Goal: Feedback & Contribution: Submit feedback/report problem

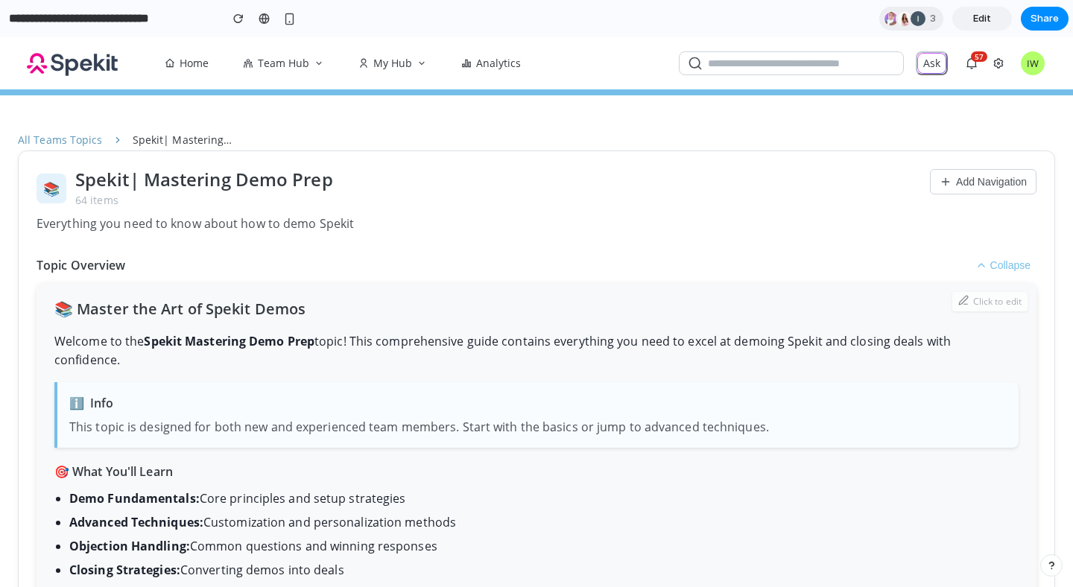
click at [146, 301] on h2 "📚 Master the Art of Spekit Demos" at bounding box center [536, 309] width 964 height 22
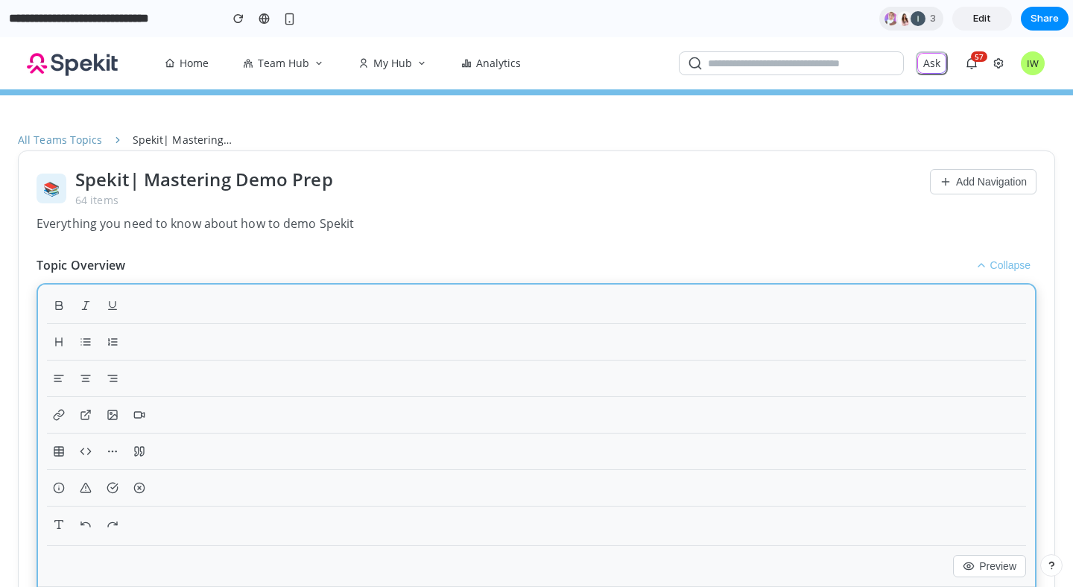
scroll to position [276, 0]
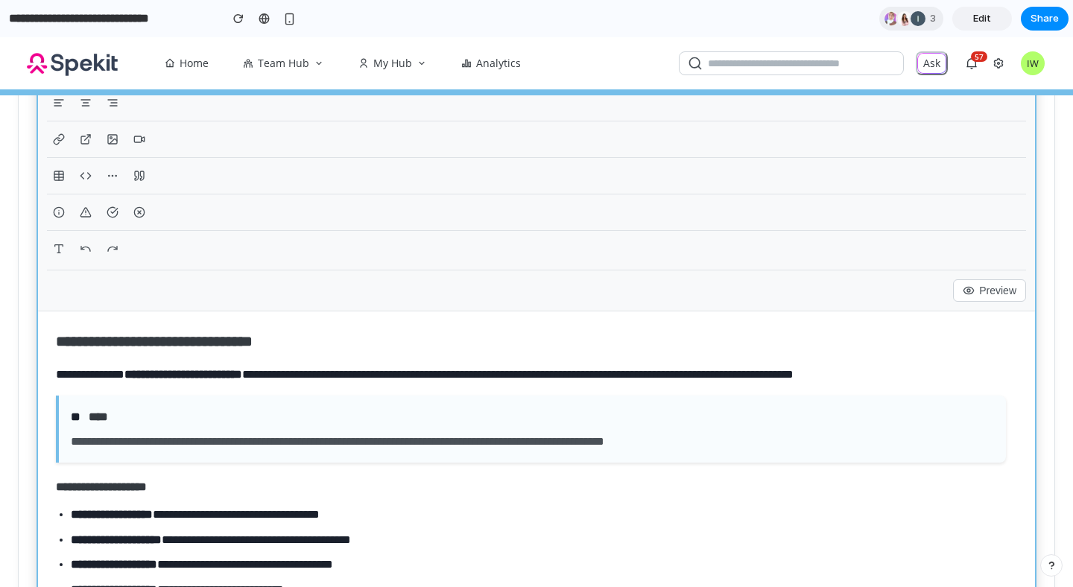
click at [129, 352] on h2 "**********" at bounding box center [531, 341] width 950 height 24
click at [76, 289] on div "Preview" at bounding box center [536, 286] width 979 height 32
click at [961, 341] on h2 "**********" at bounding box center [531, 341] width 950 height 24
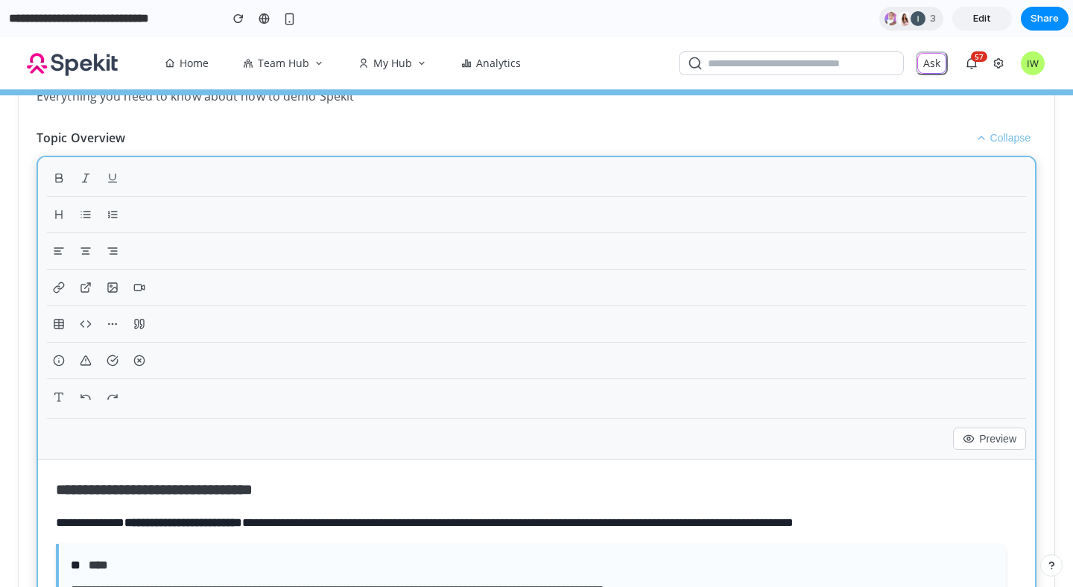
scroll to position [127, 0]
click at [978, 132] on button "Collapse" at bounding box center [1003, 139] width 67 height 18
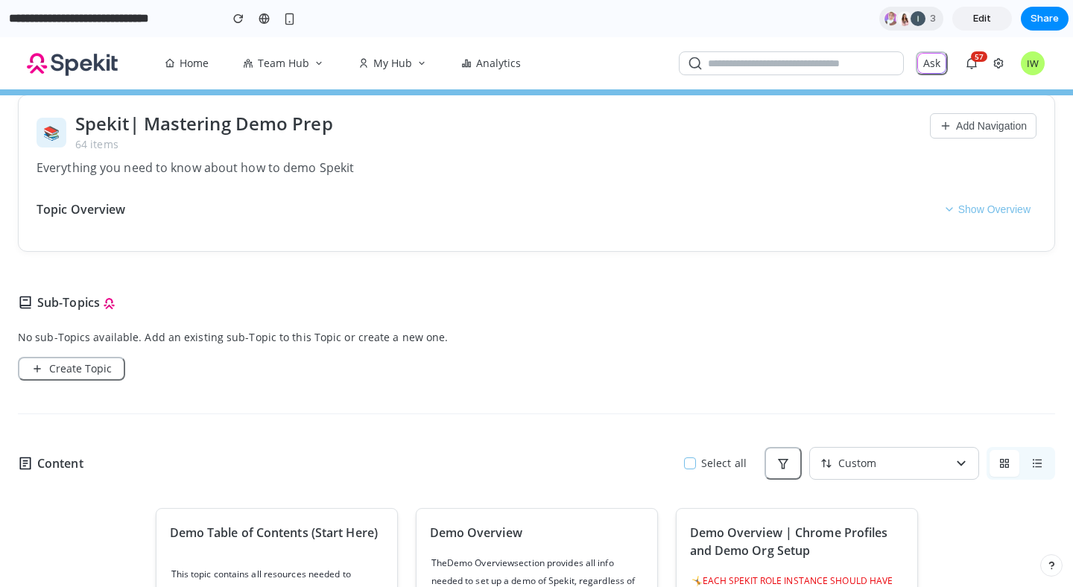
scroll to position [0, 0]
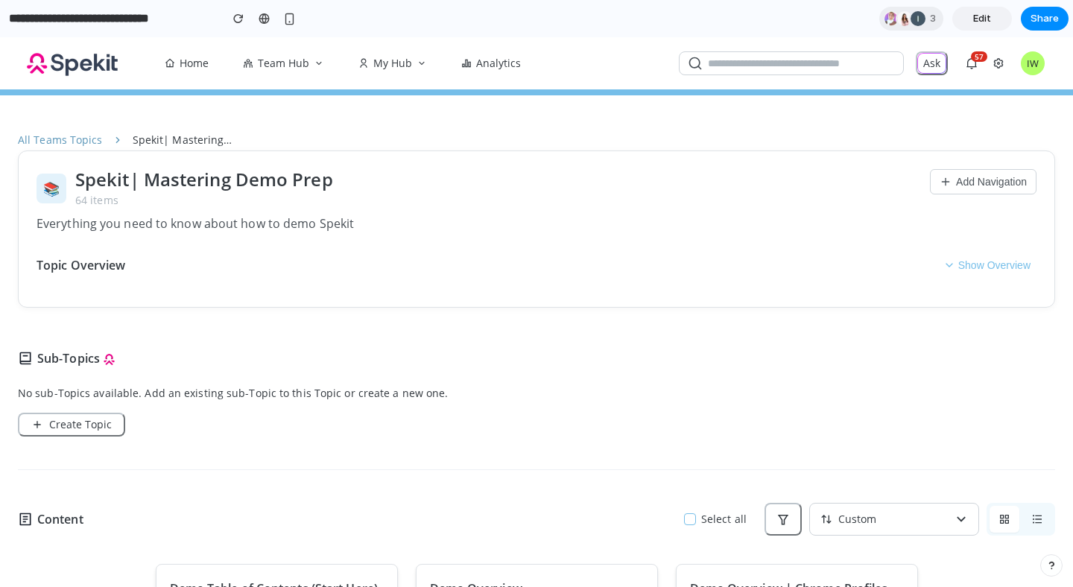
click at [978, 266] on button "Show Overview" at bounding box center [986, 265] width 99 height 18
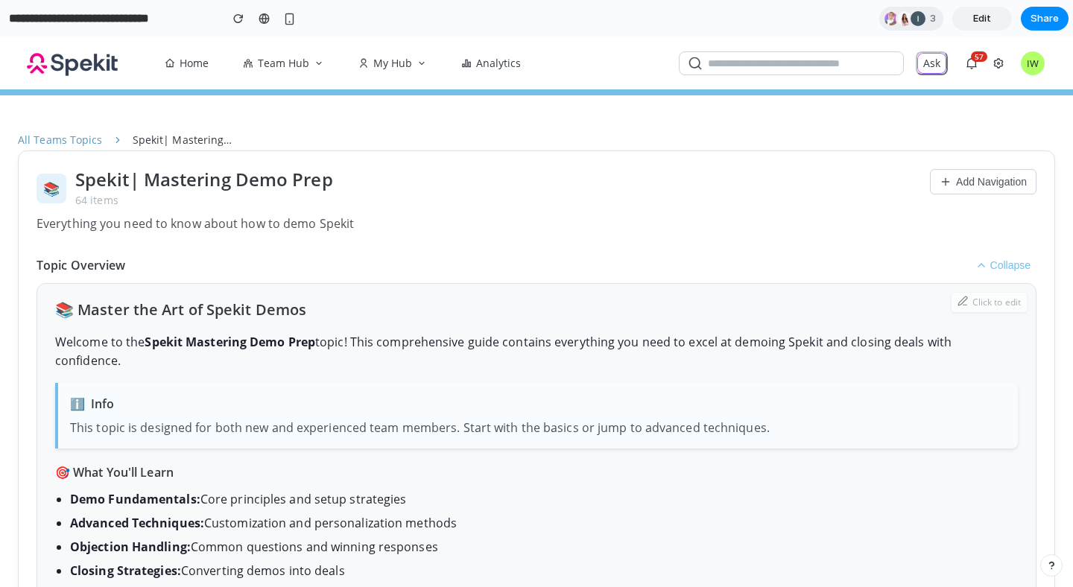
click at [978, 265] on button "Collapse" at bounding box center [1003, 265] width 67 height 18
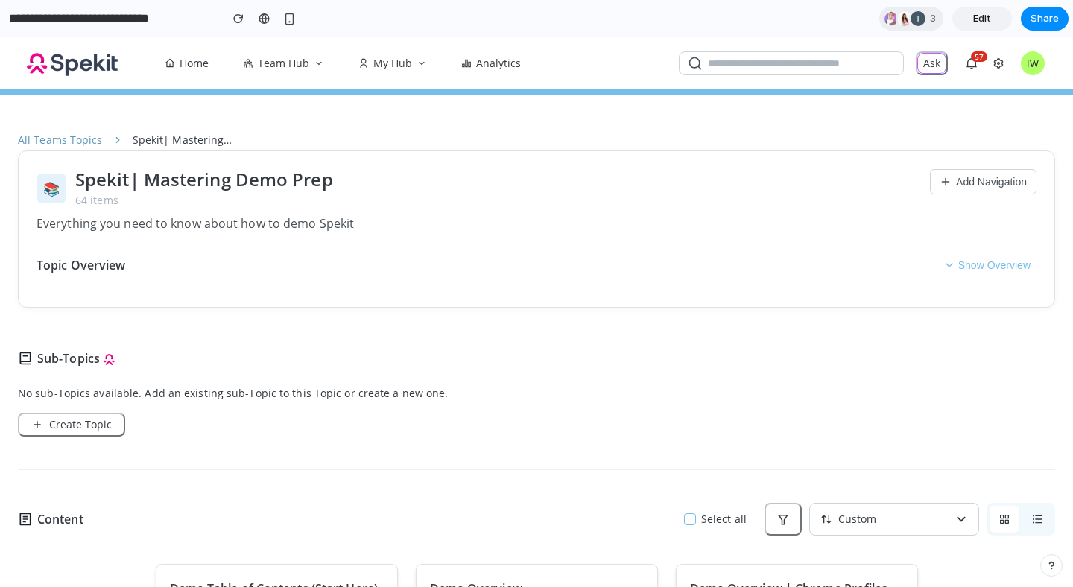
click at [970, 253] on div "📚 Spekit| Mastering Demo Prep 64 items Everything you need to know about how to…" at bounding box center [536, 229] width 1037 height 157
click at [967, 263] on button "Show Overview" at bounding box center [986, 265] width 99 height 18
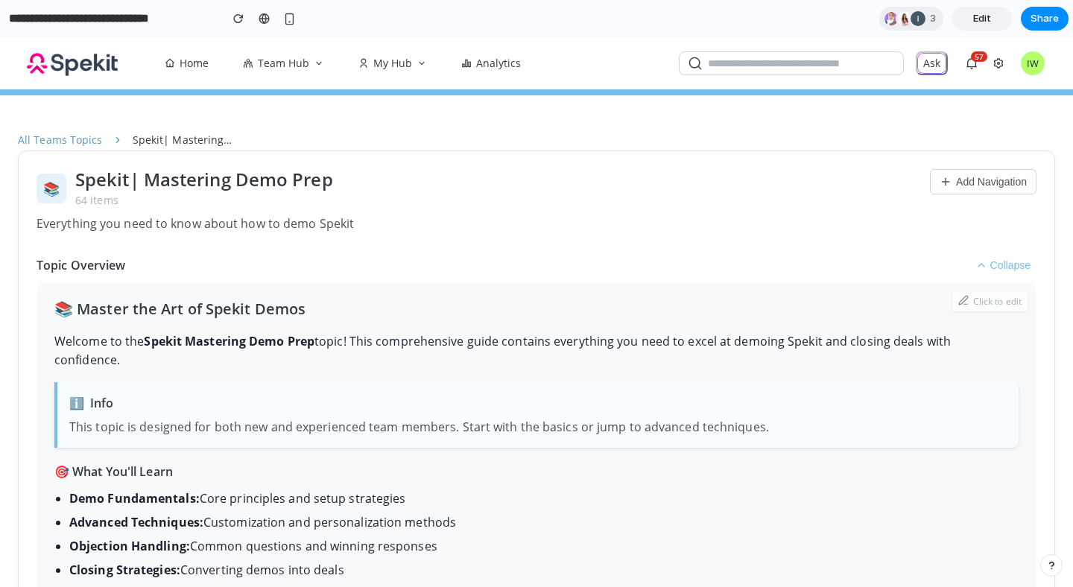
click at [975, 262] on icon at bounding box center [981, 265] width 12 height 12
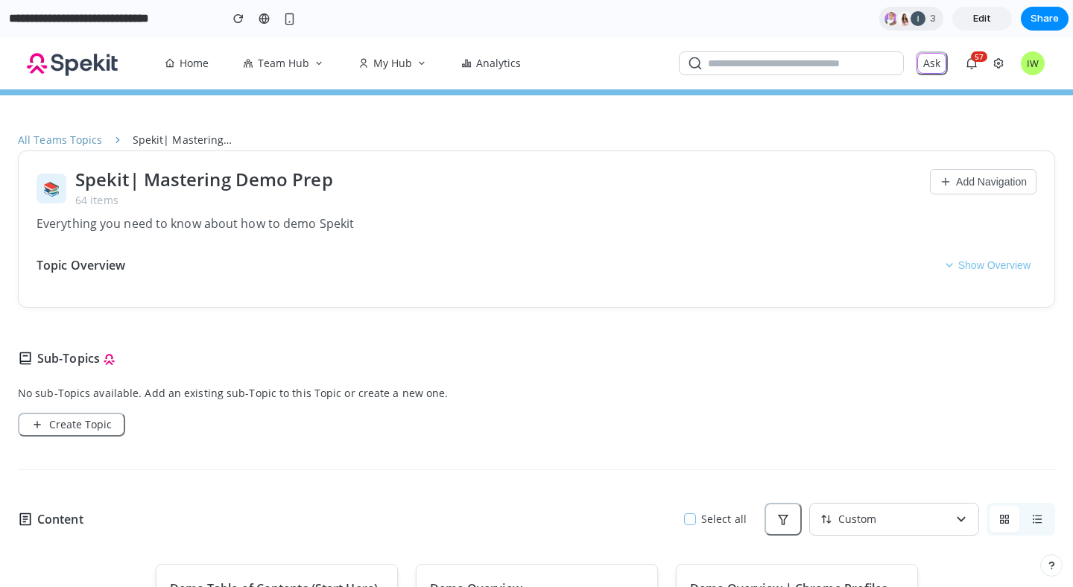
click at [969, 262] on button "Show Overview" at bounding box center [986, 265] width 99 height 18
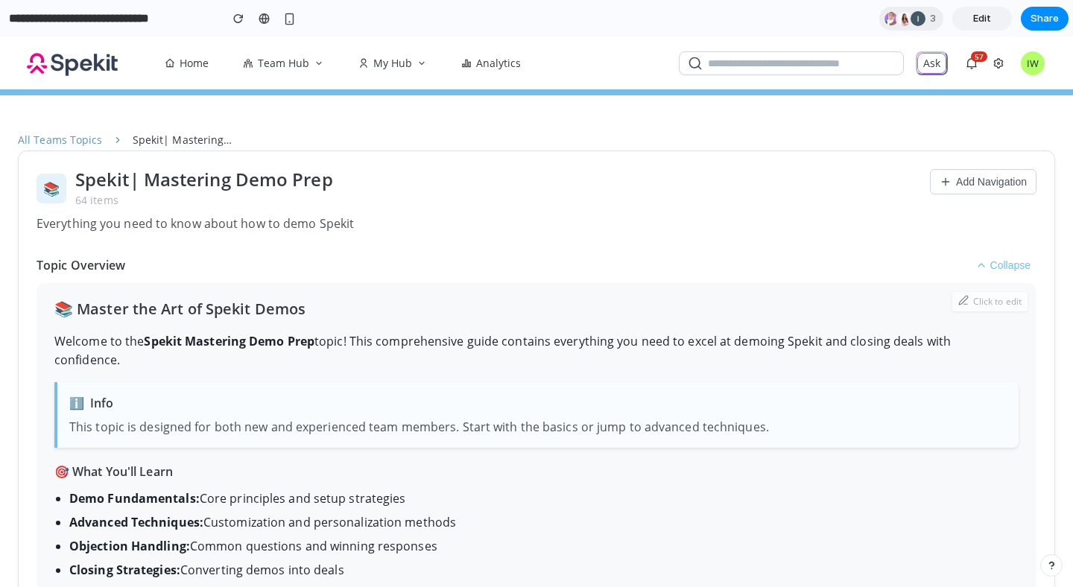
click at [1003, 186] on button "Add Navigation" at bounding box center [983, 181] width 107 height 25
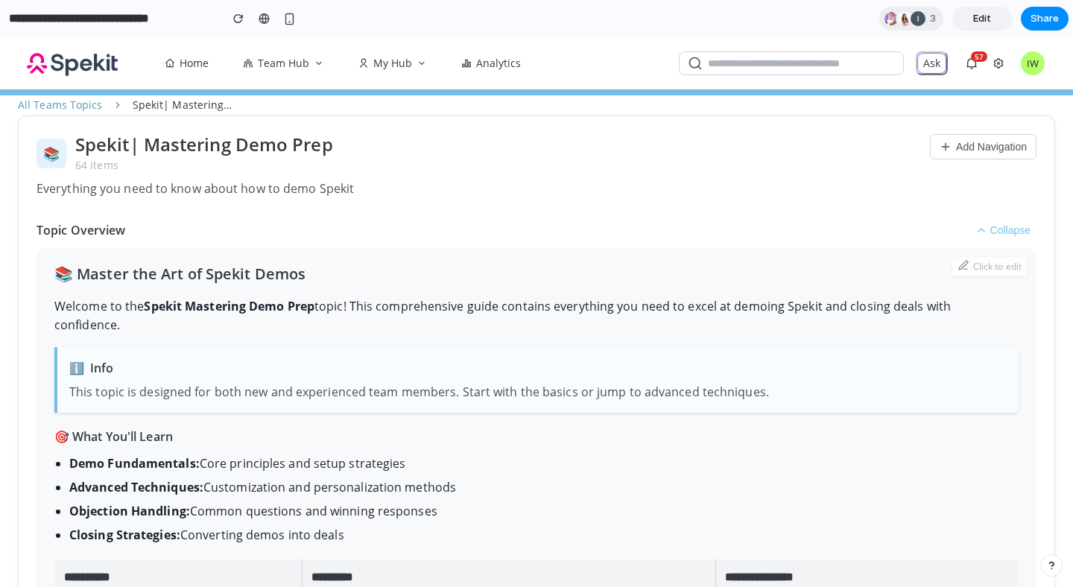
scroll to position [25, 0]
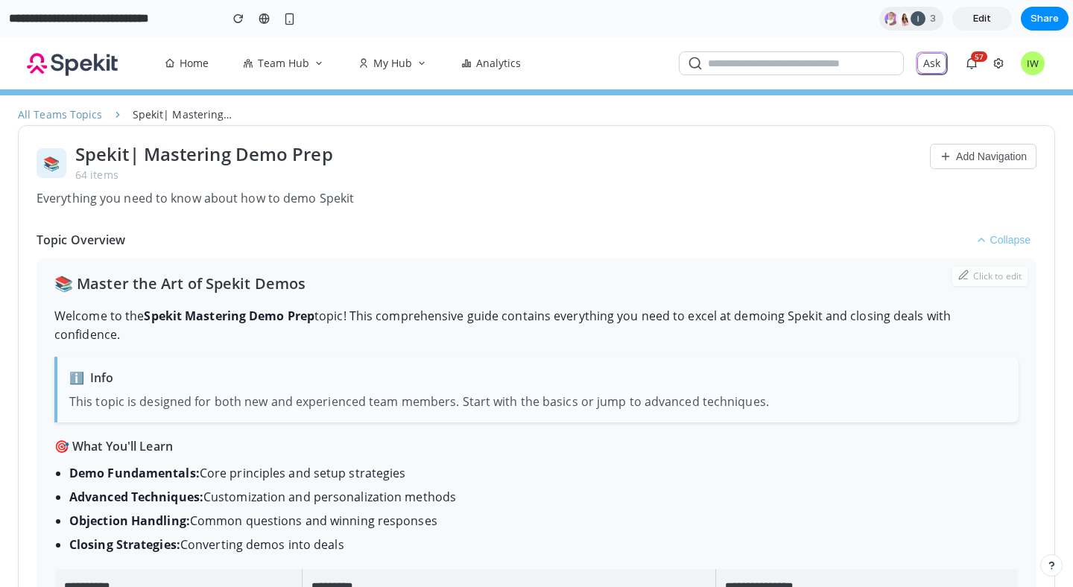
click at [70, 161] on div "📚 Spekit| Mastering Demo Prep 64 items" at bounding box center [484, 163] width 894 height 39
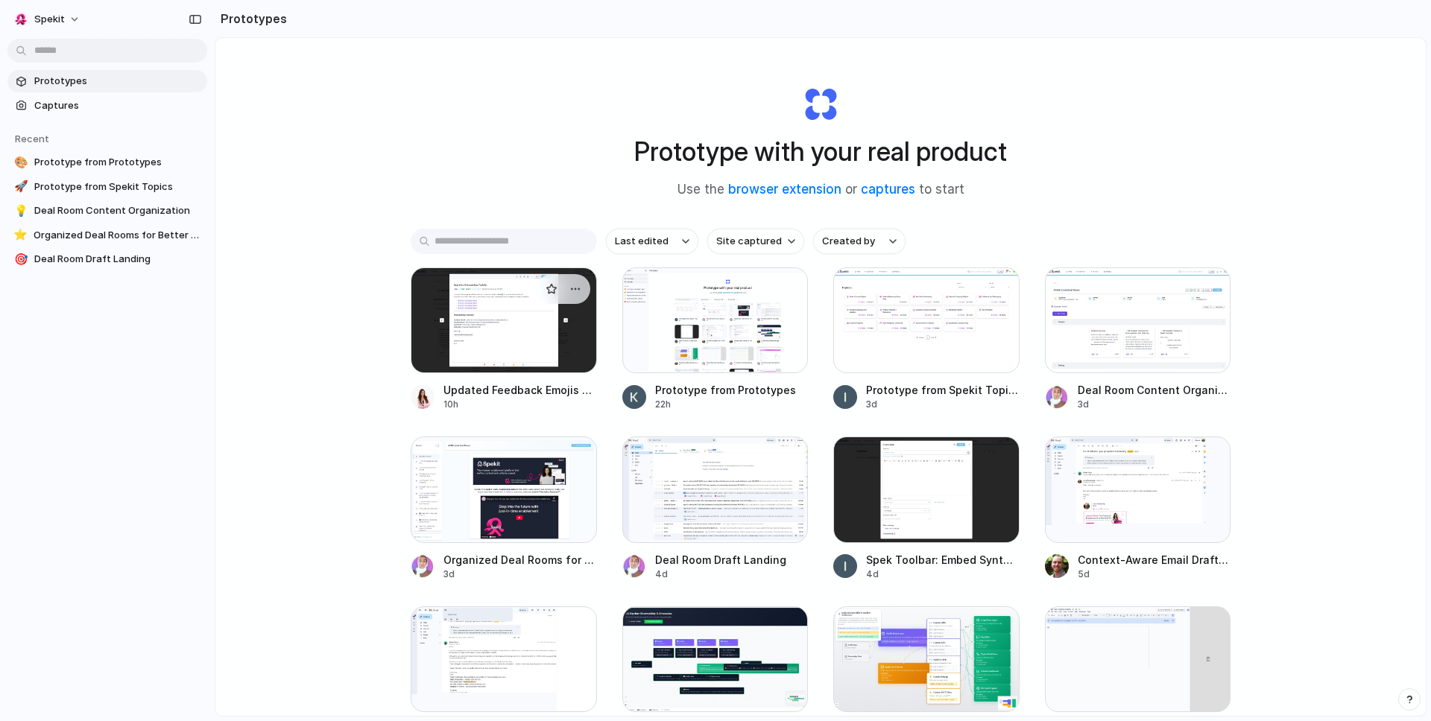
click at [537, 334] on div at bounding box center [504, 321] width 186 height 106
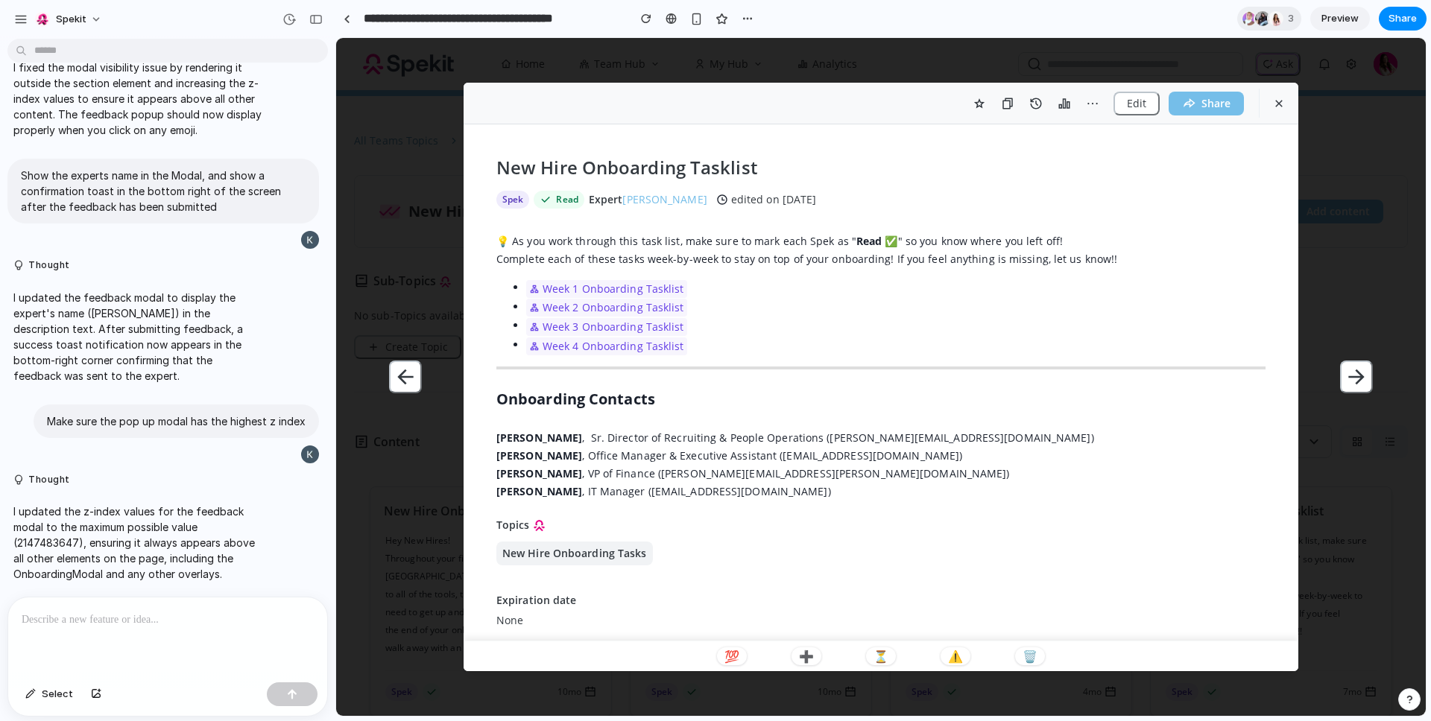
scroll to position [3, 0]
click at [726, 657] on p "💯" at bounding box center [731, 657] width 15 height 12
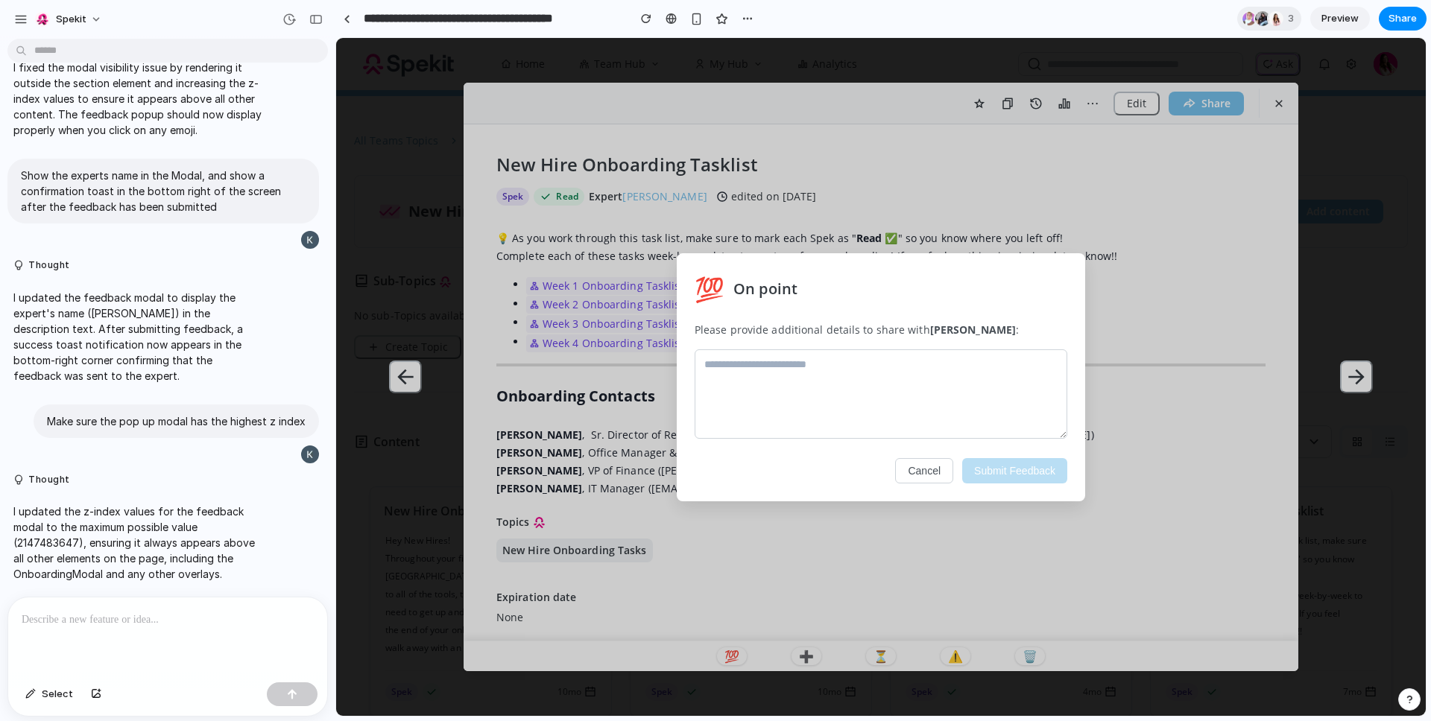
click at [942, 469] on button "Cancel" at bounding box center [924, 470] width 58 height 25
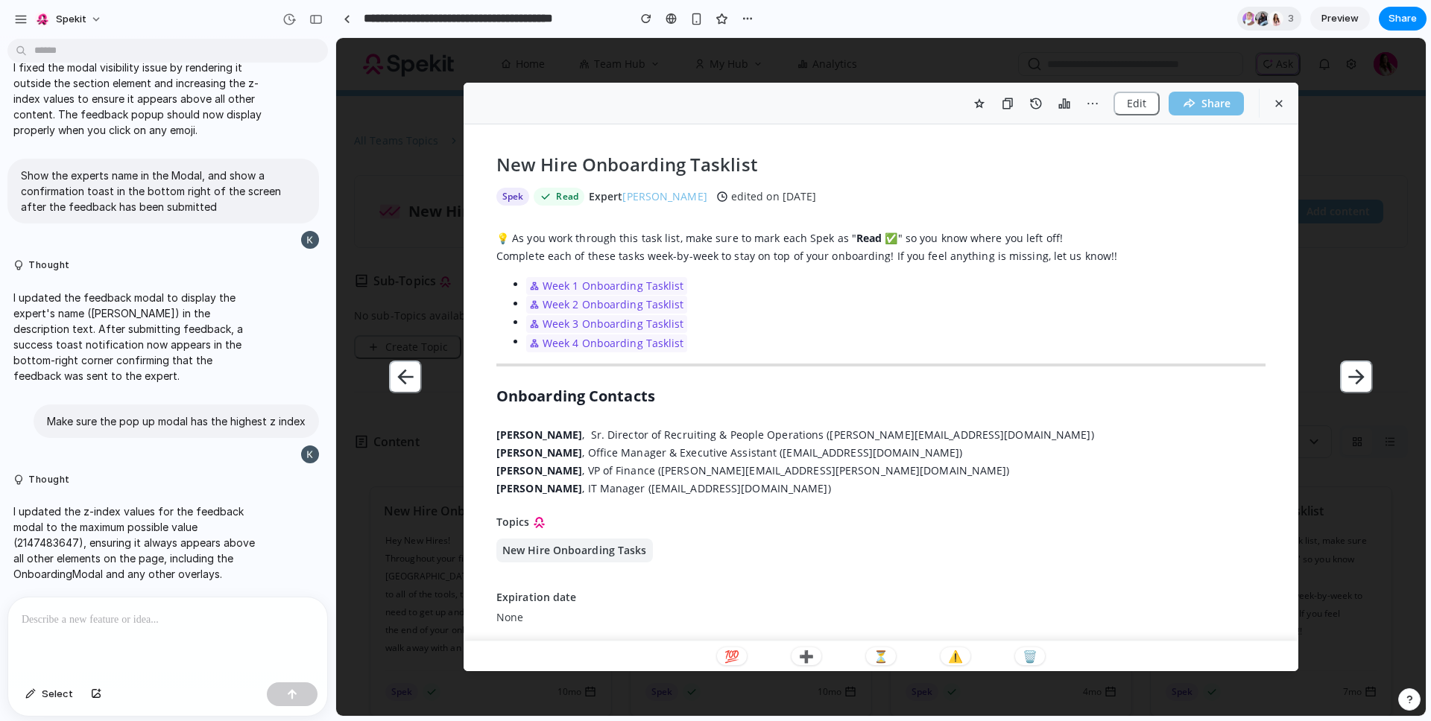
click at [128, 641] on div at bounding box center [167, 637] width 319 height 79
click at [742, 654] on button "💯" at bounding box center [732, 657] width 30 height 18
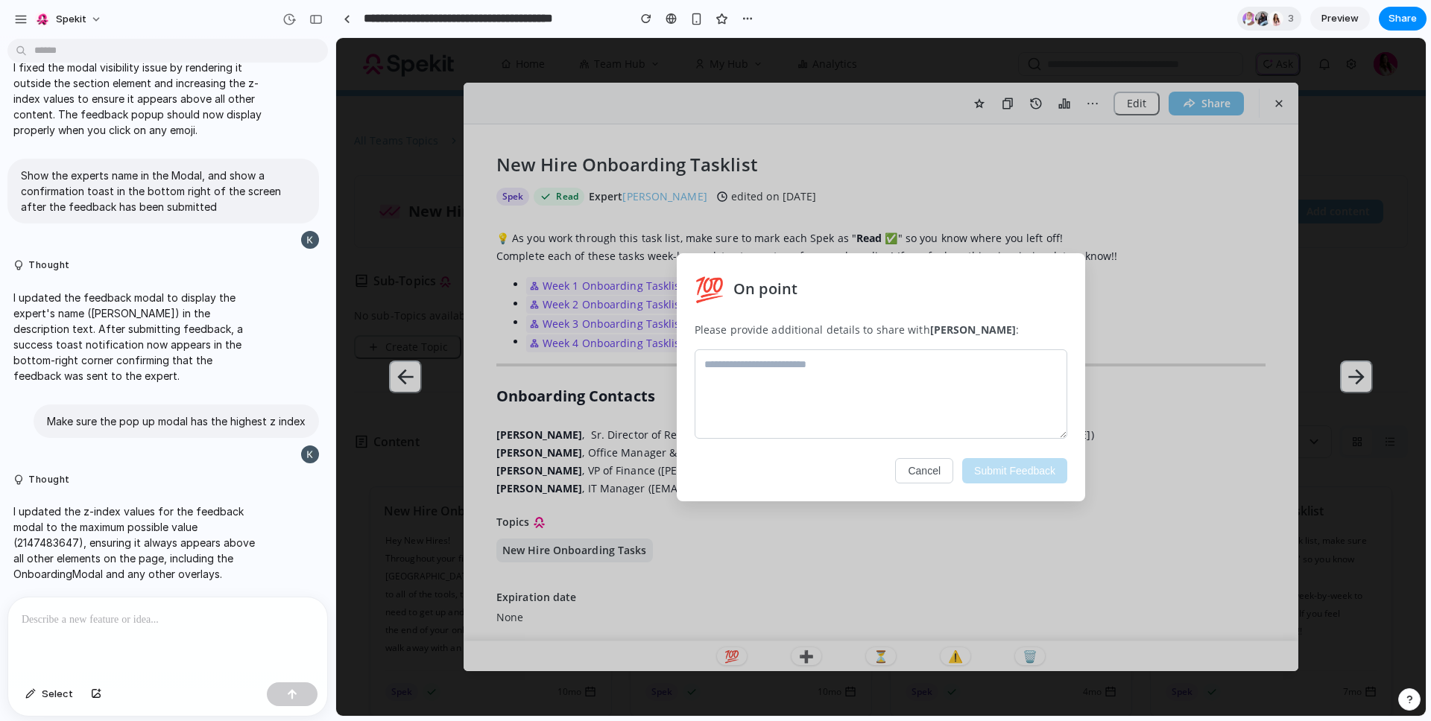
click at [914, 474] on button "Cancel" at bounding box center [924, 470] width 58 height 25
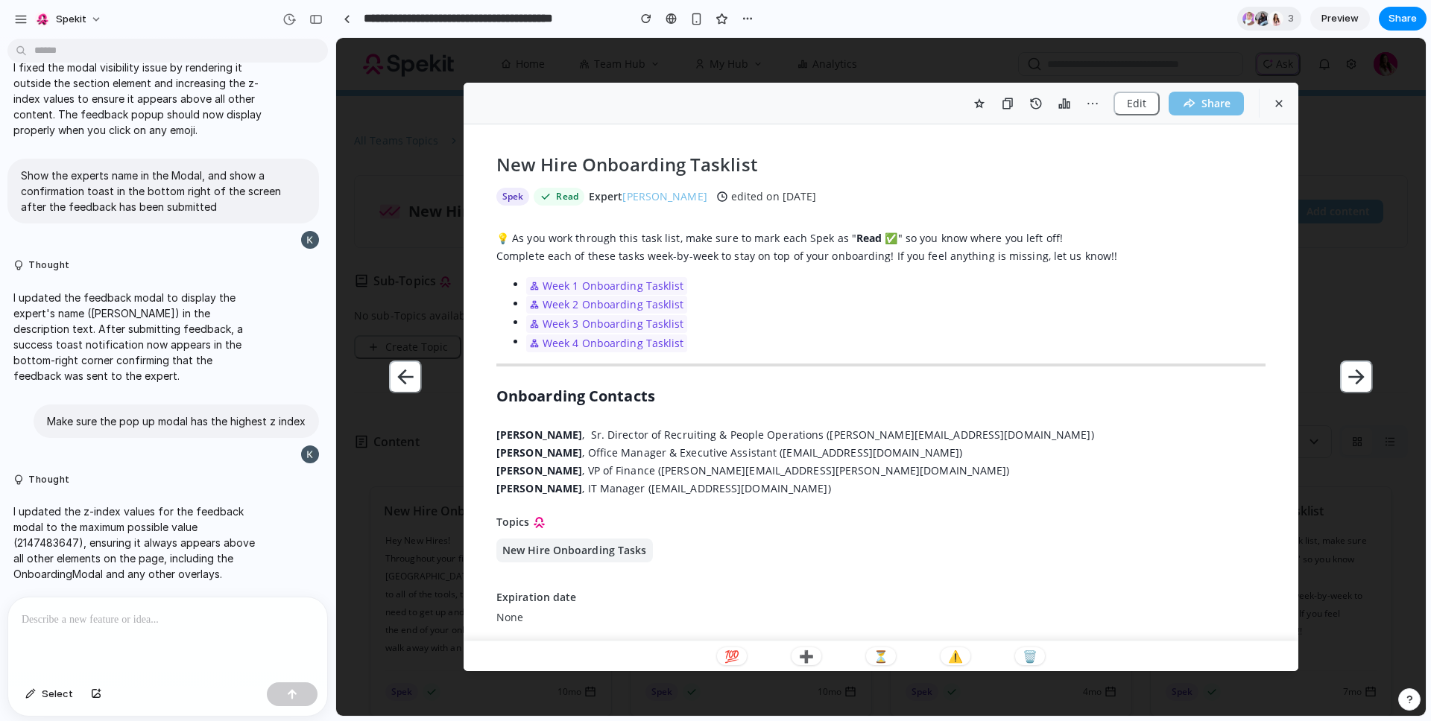
click at [163, 628] on div at bounding box center [167, 637] width 319 height 79
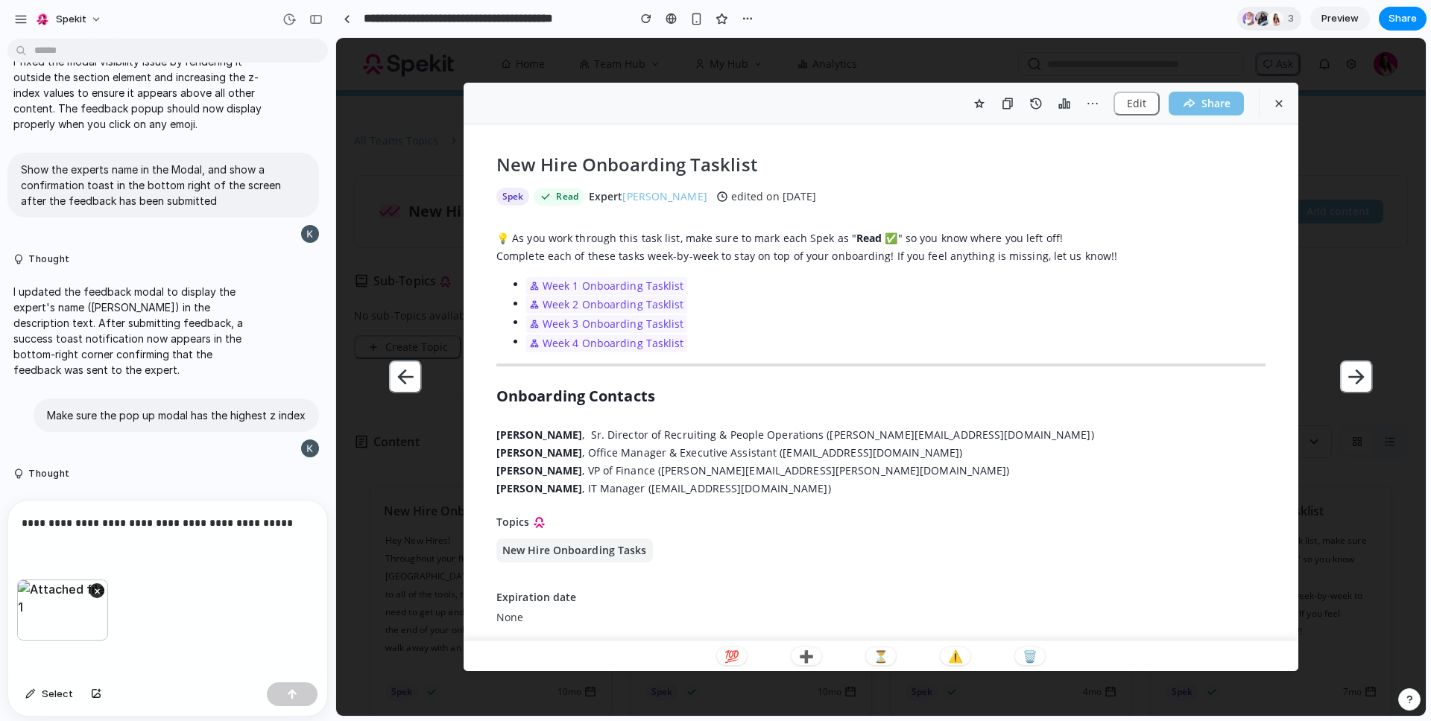
scroll to position [1202, 0]
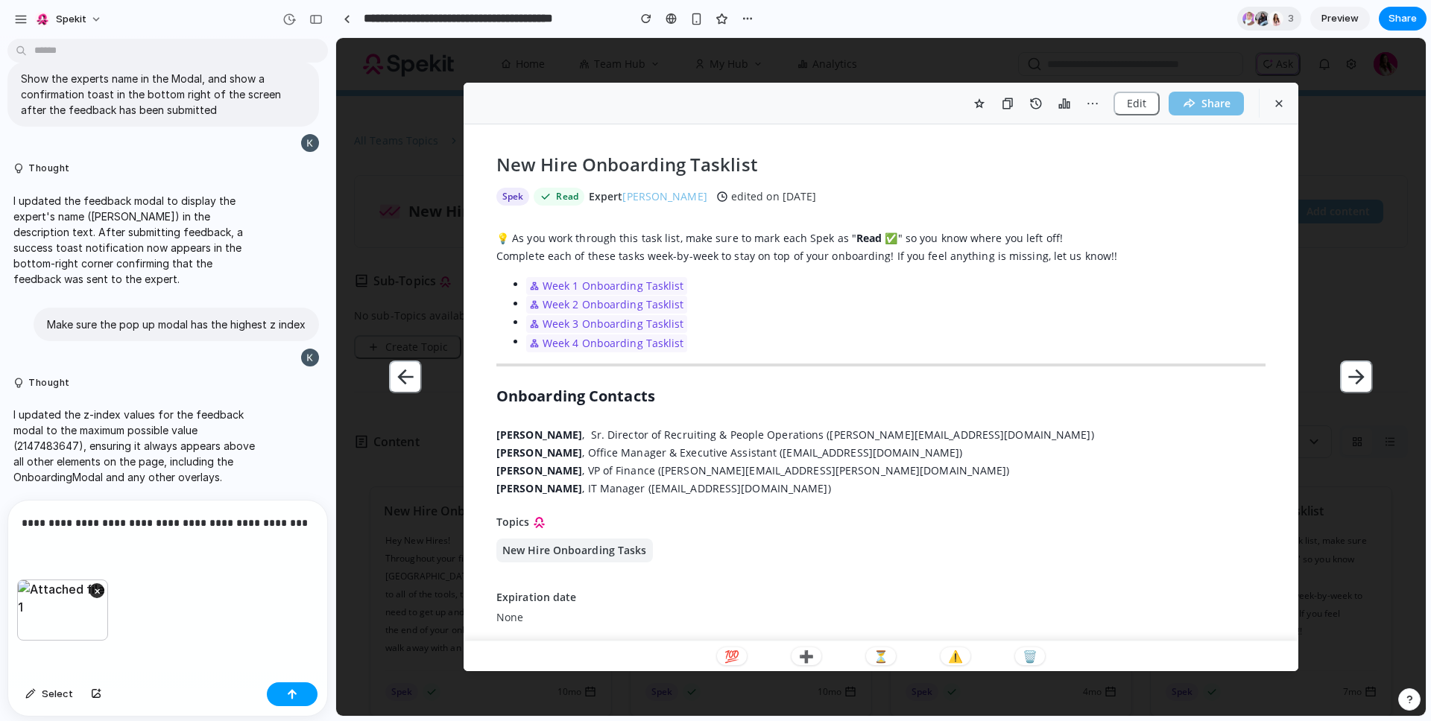
click at [282, 695] on button "button" at bounding box center [292, 695] width 51 height 24
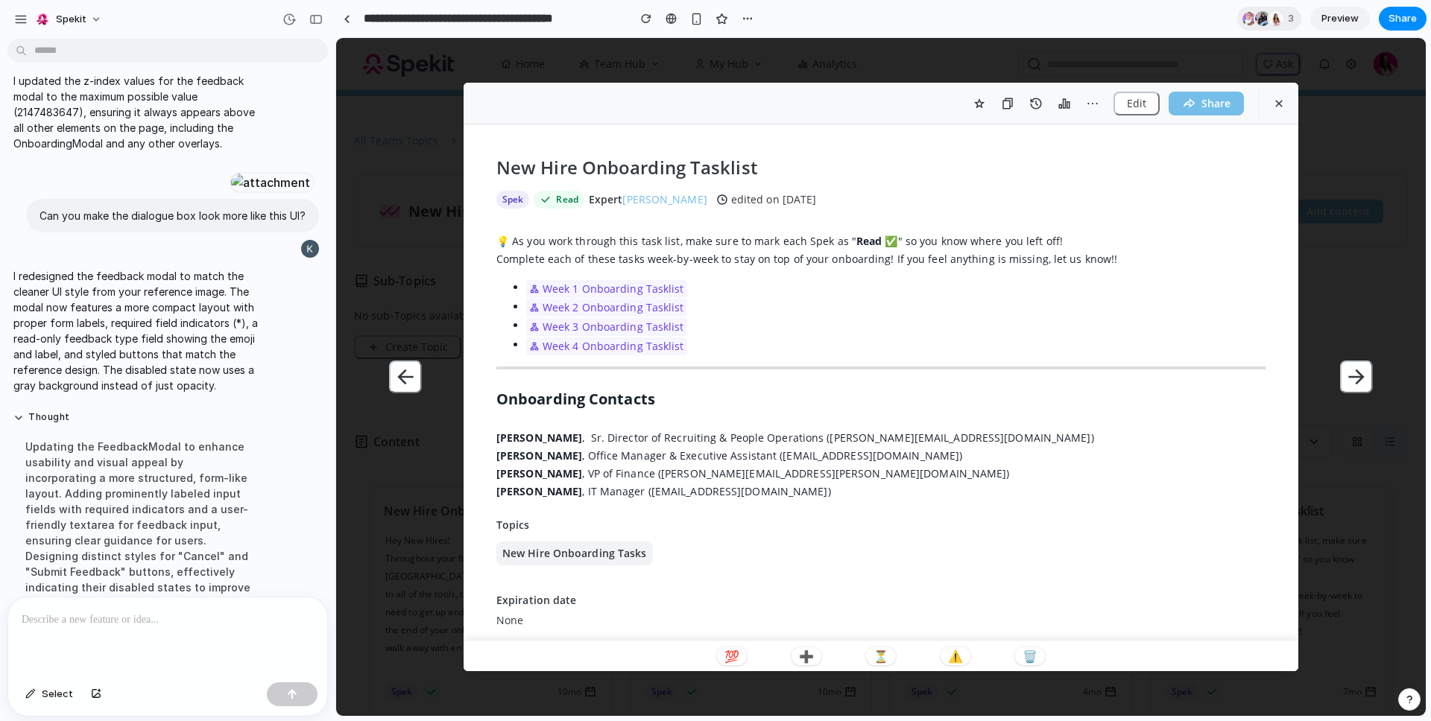
scroll to position [1944, 0]
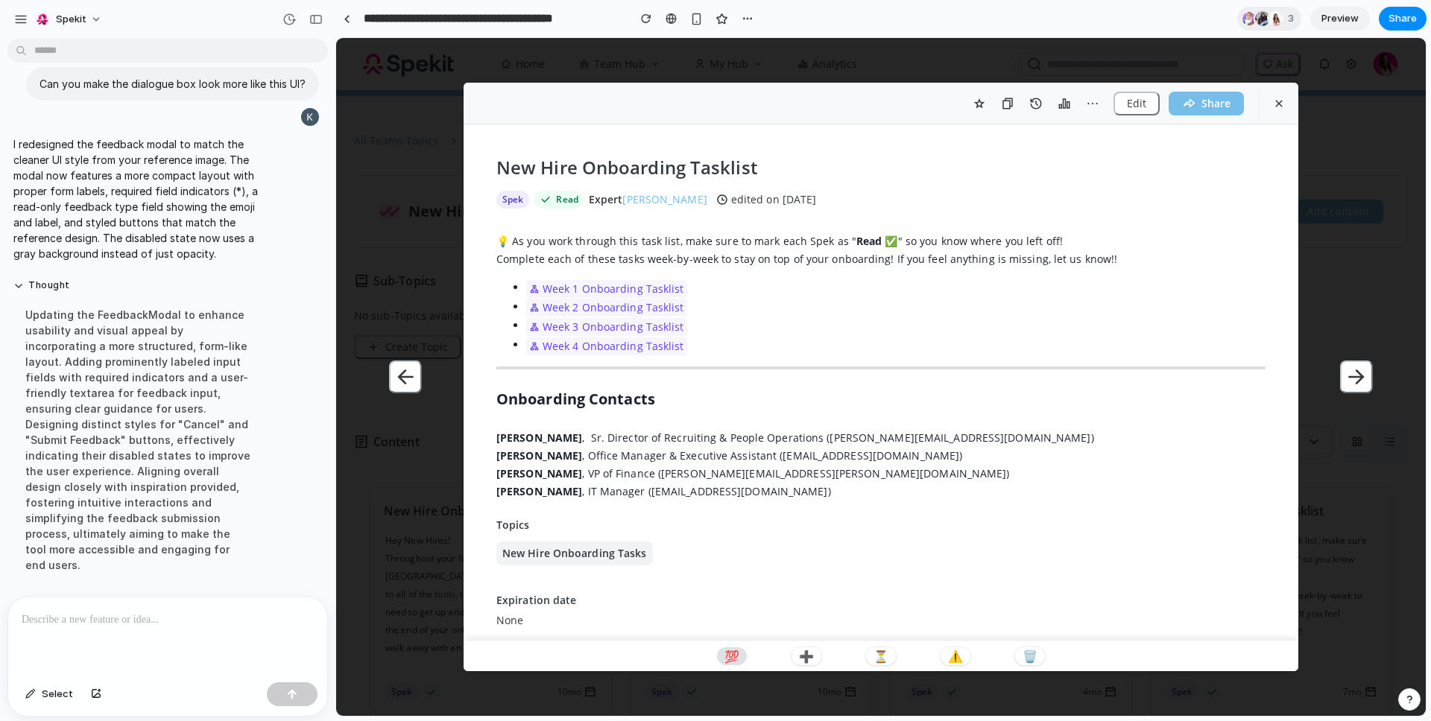
click at [737, 654] on p "💯" at bounding box center [731, 657] width 15 height 12
click at [734, 664] on button "💯" at bounding box center [732, 657] width 30 height 18
click at [156, 630] on div at bounding box center [167, 637] width 319 height 79
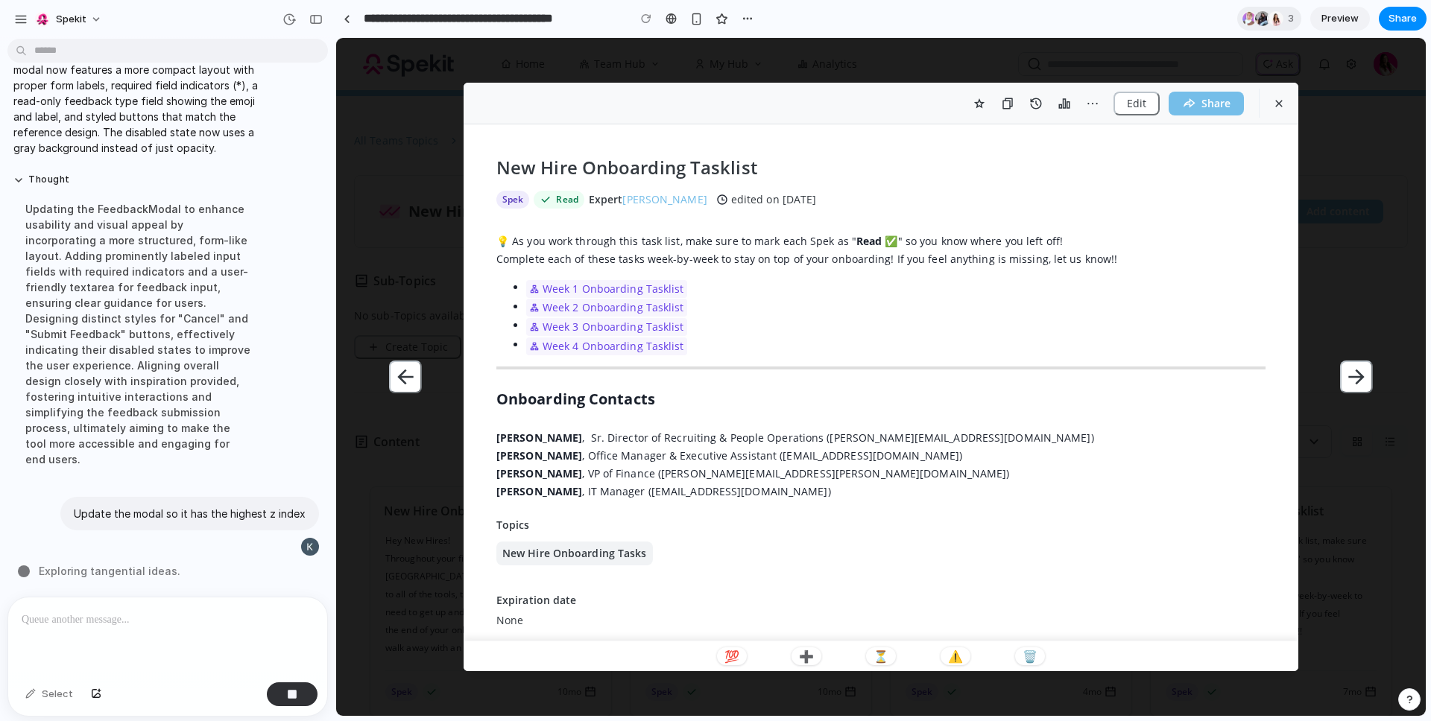
scroll to position [1920, 0]
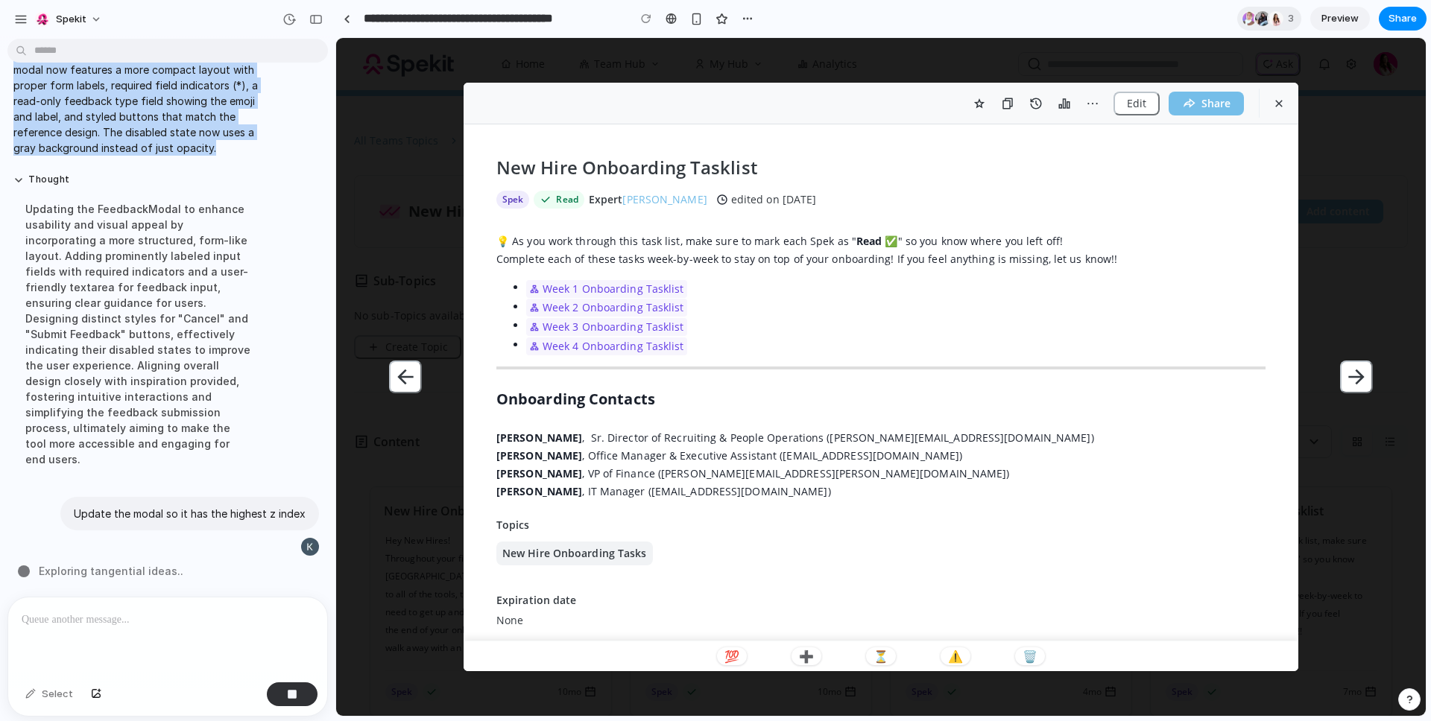
drag, startPoint x: 26, startPoint y: 186, endPoint x: 223, endPoint y: 293, distance: 224.1
click at [223, 156] on p "I redesigned the feedback modal to match the cleaner UI style from your referen…" at bounding box center [137, 93] width 249 height 125
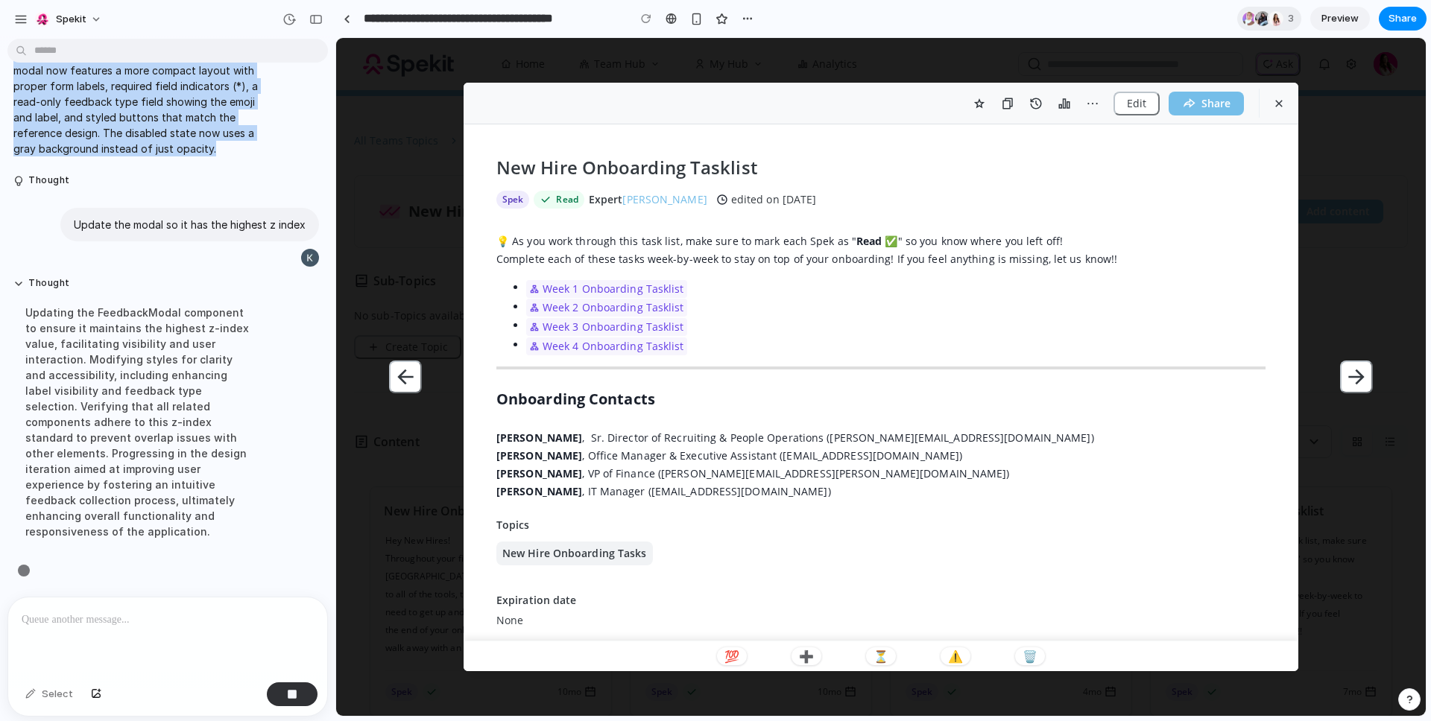
scroll to position [2049, 0]
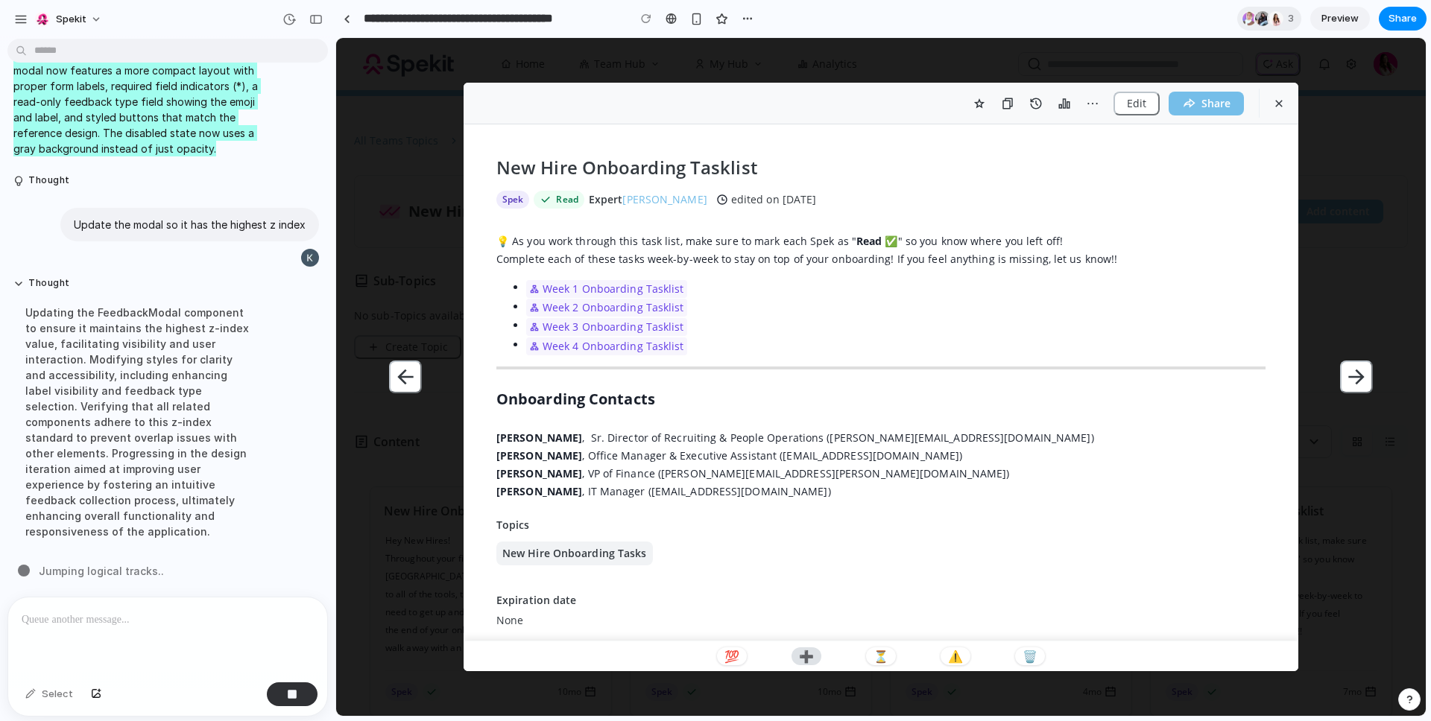
click at [805, 661] on p "➕" at bounding box center [806, 657] width 15 height 12
click at [718, 658] on button "💯" at bounding box center [732, 657] width 30 height 18
click at [1038, 656] on button "🗑️" at bounding box center [1030, 657] width 30 height 18
click at [1353, 379] on icon "button" at bounding box center [1356, 377] width 24 height 24
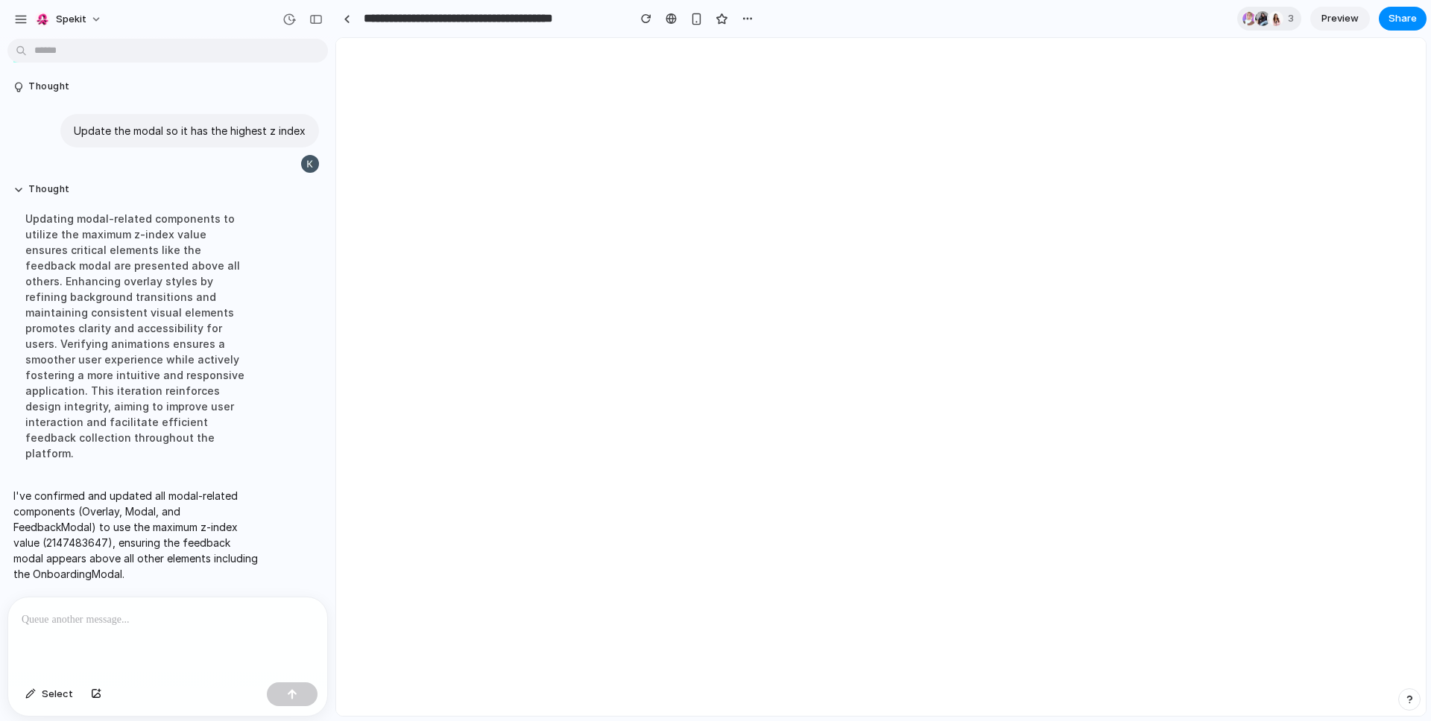
scroll to position [0, 0]
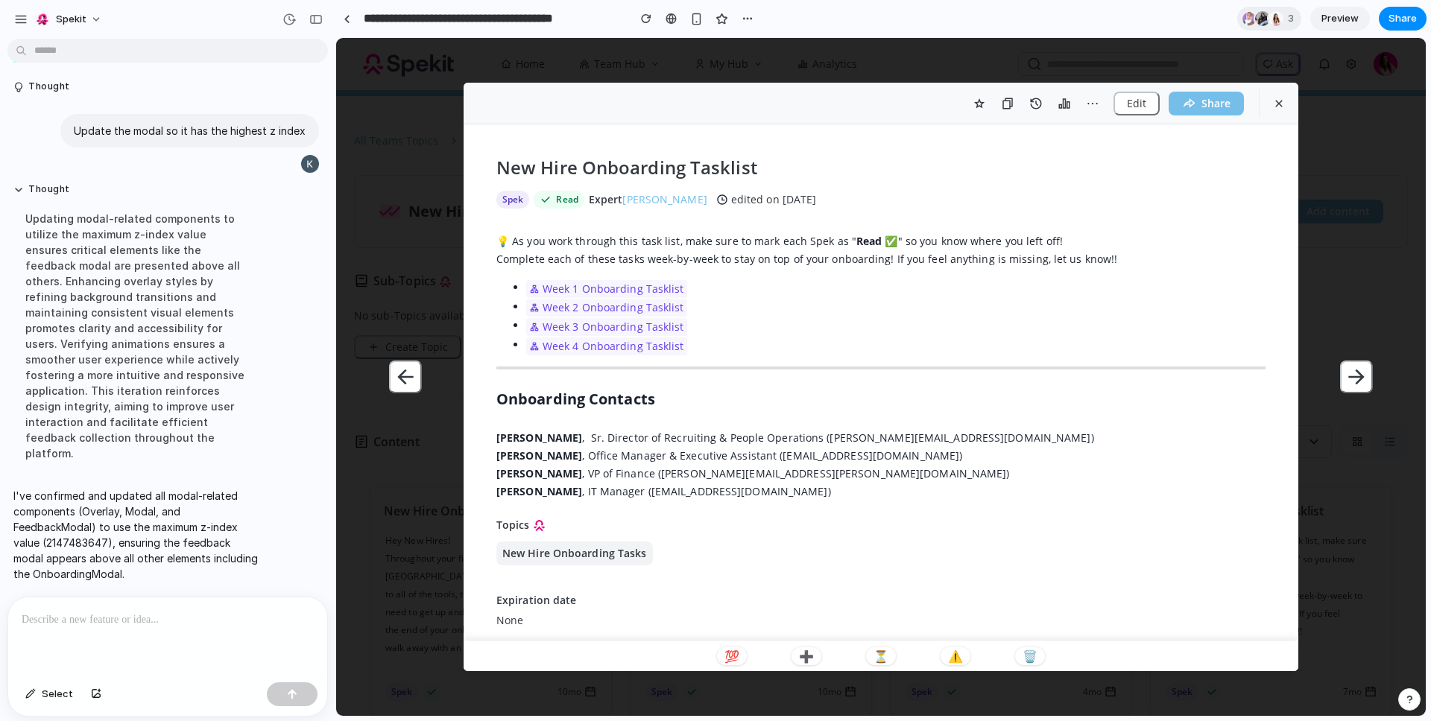
click at [973, 654] on div "💯 ➕ ⏳ ⚠️ 🗑️" at bounding box center [881, 656] width 835 height 31
click at [964, 655] on button "⚠️" at bounding box center [955, 657] width 30 height 18
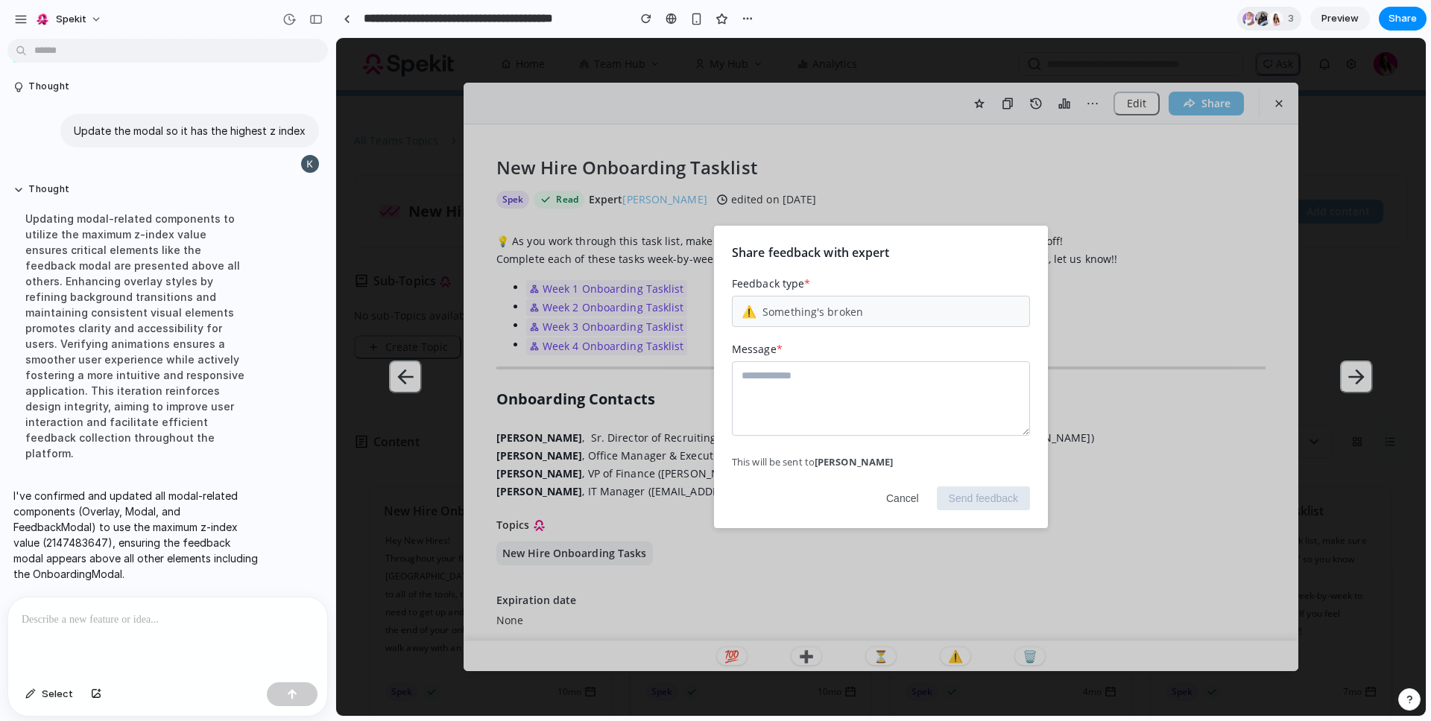
click at [804, 304] on span "Something's broken" at bounding box center [812, 312] width 101 height 16
click at [808, 396] on textarea at bounding box center [881, 398] width 298 height 75
click at [899, 497] on button "Cancel" at bounding box center [902, 499] width 57 height 24
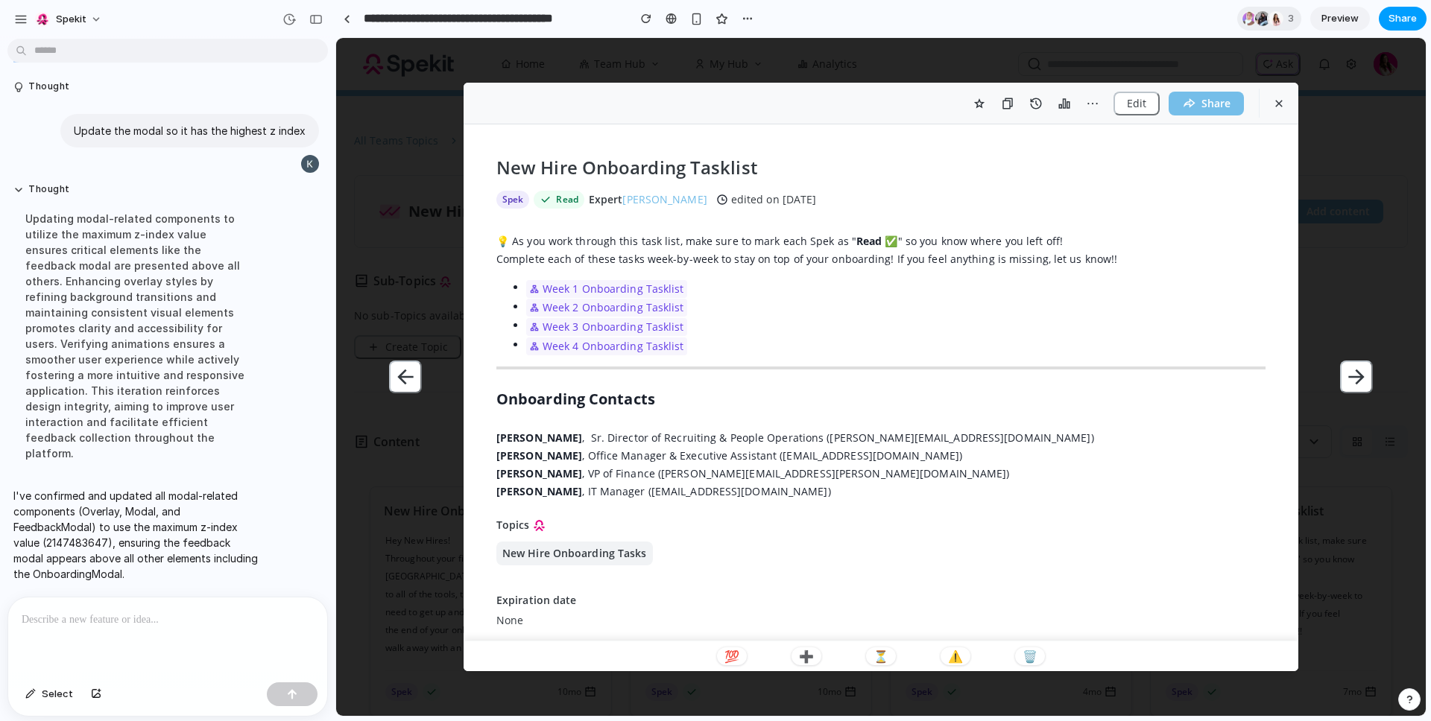
click at [1401, 19] on span "Share" at bounding box center [1402, 18] width 28 height 15
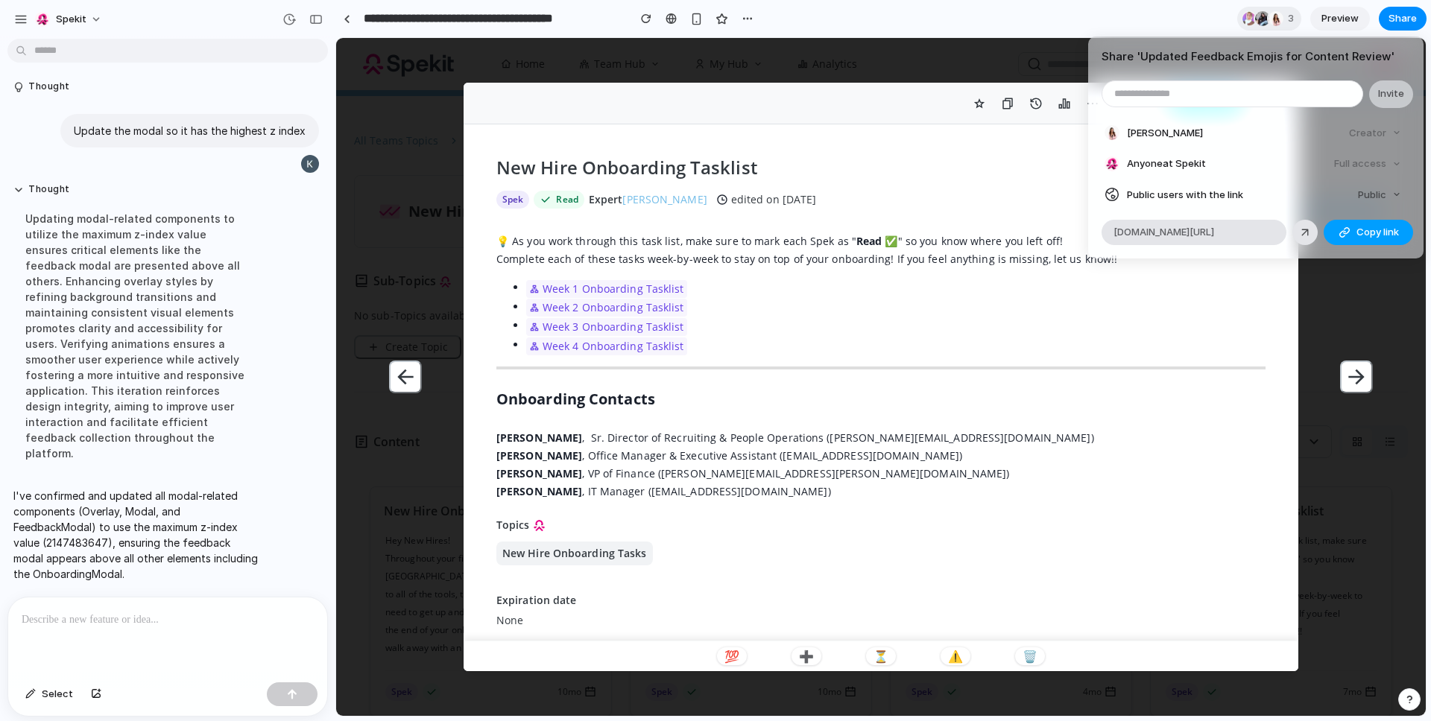
click at [1394, 233] on span "Copy link" at bounding box center [1377, 232] width 42 height 15
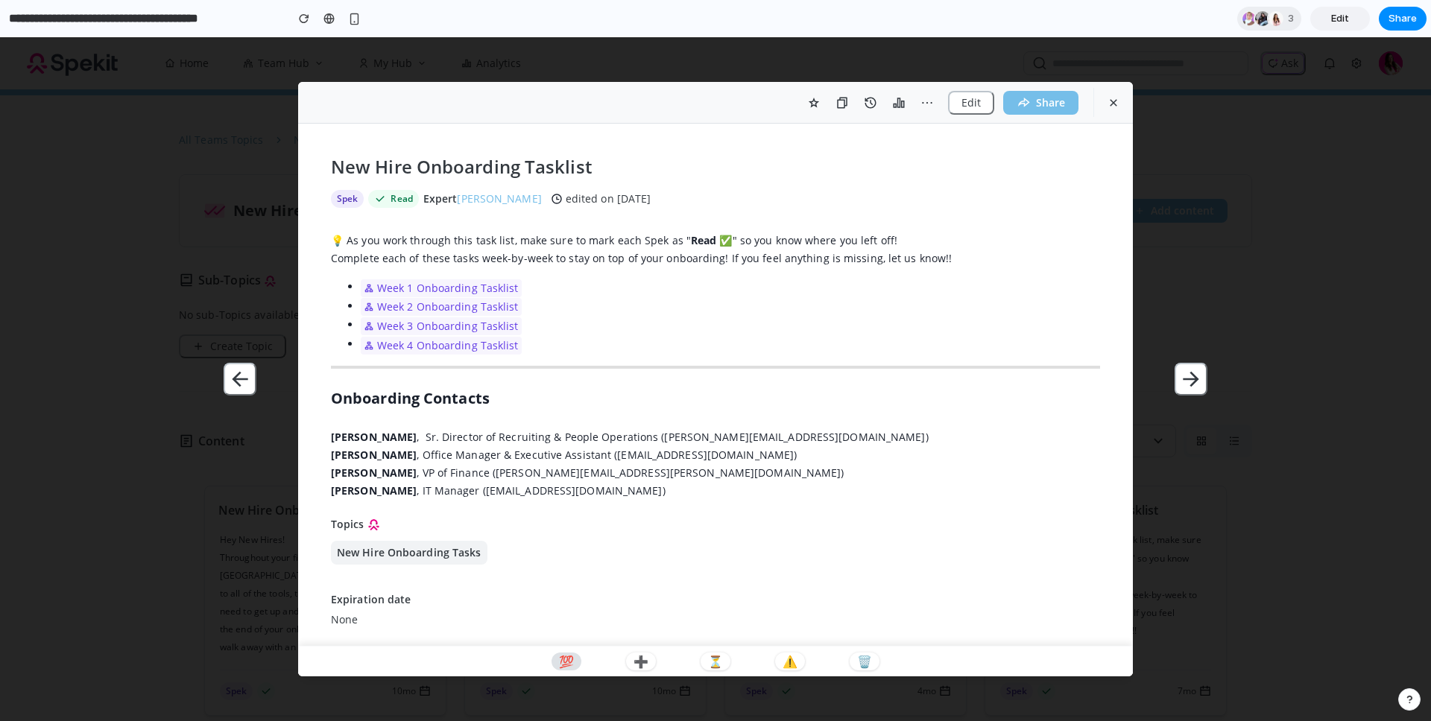
click at [579, 657] on button "💯" at bounding box center [566, 662] width 30 height 18
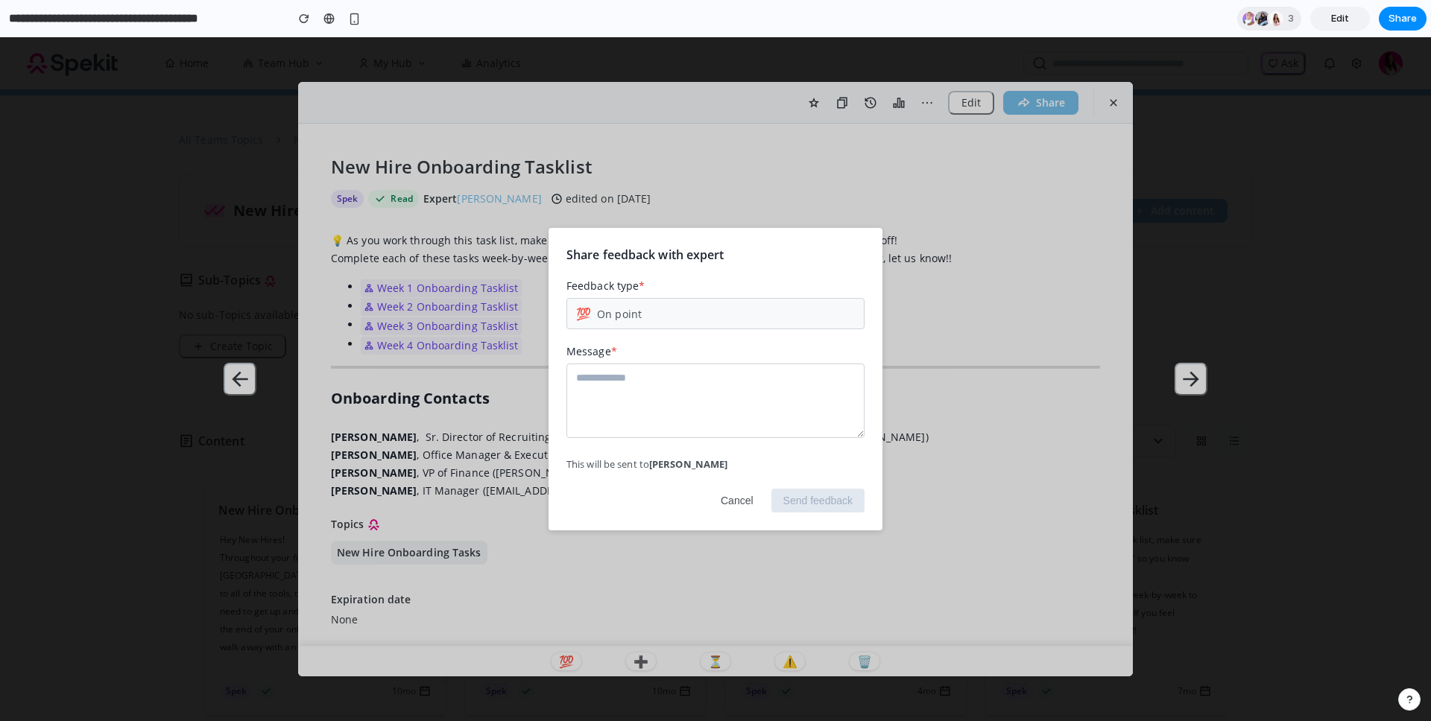
click at [745, 497] on button "Cancel" at bounding box center [737, 501] width 57 height 24
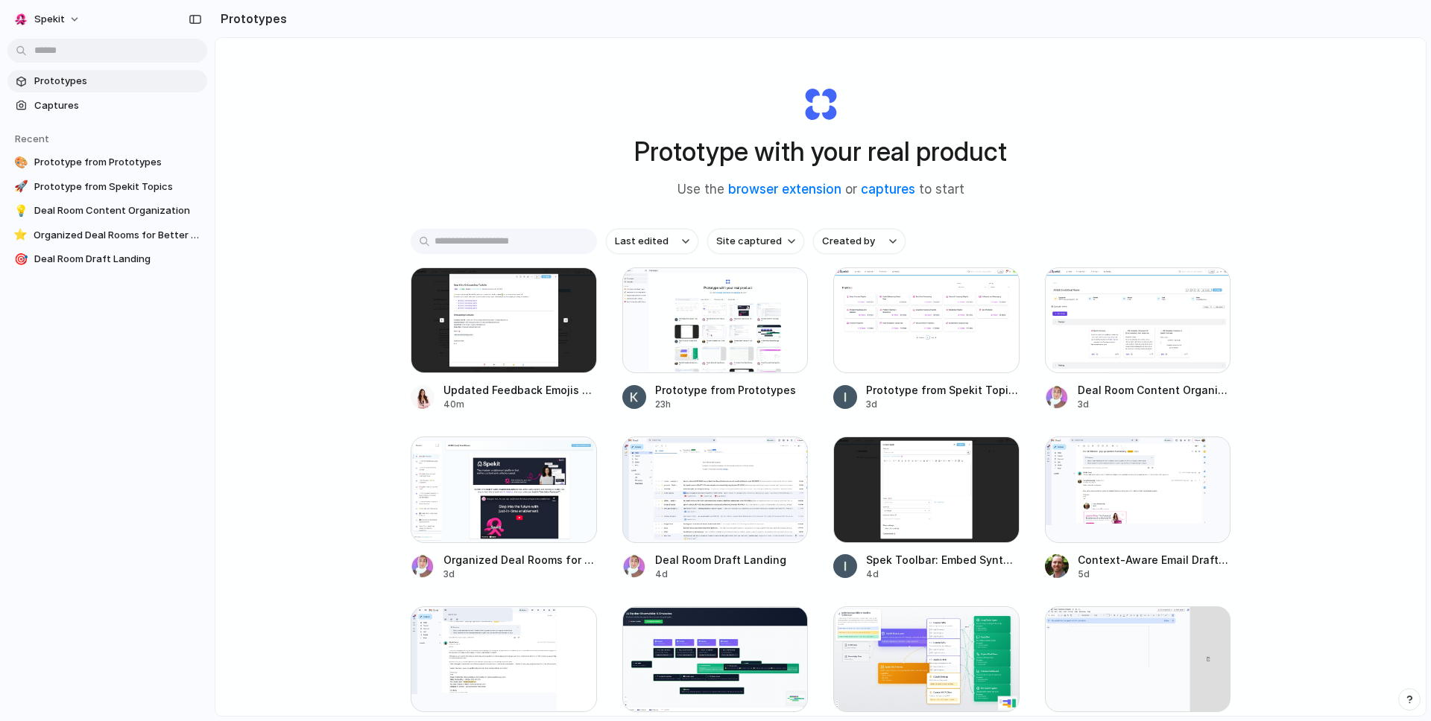
click at [181, 286] on div "Prototypes Captures Recent 🎨 Prototype from Prototypes 🚀 Prototype from Spekit …" at bounding box center [107, 233] width 215 height 466
click at [125, 159] on span "Prototype from Prototypes" at bounding box center [117, 162] width 167 height 15
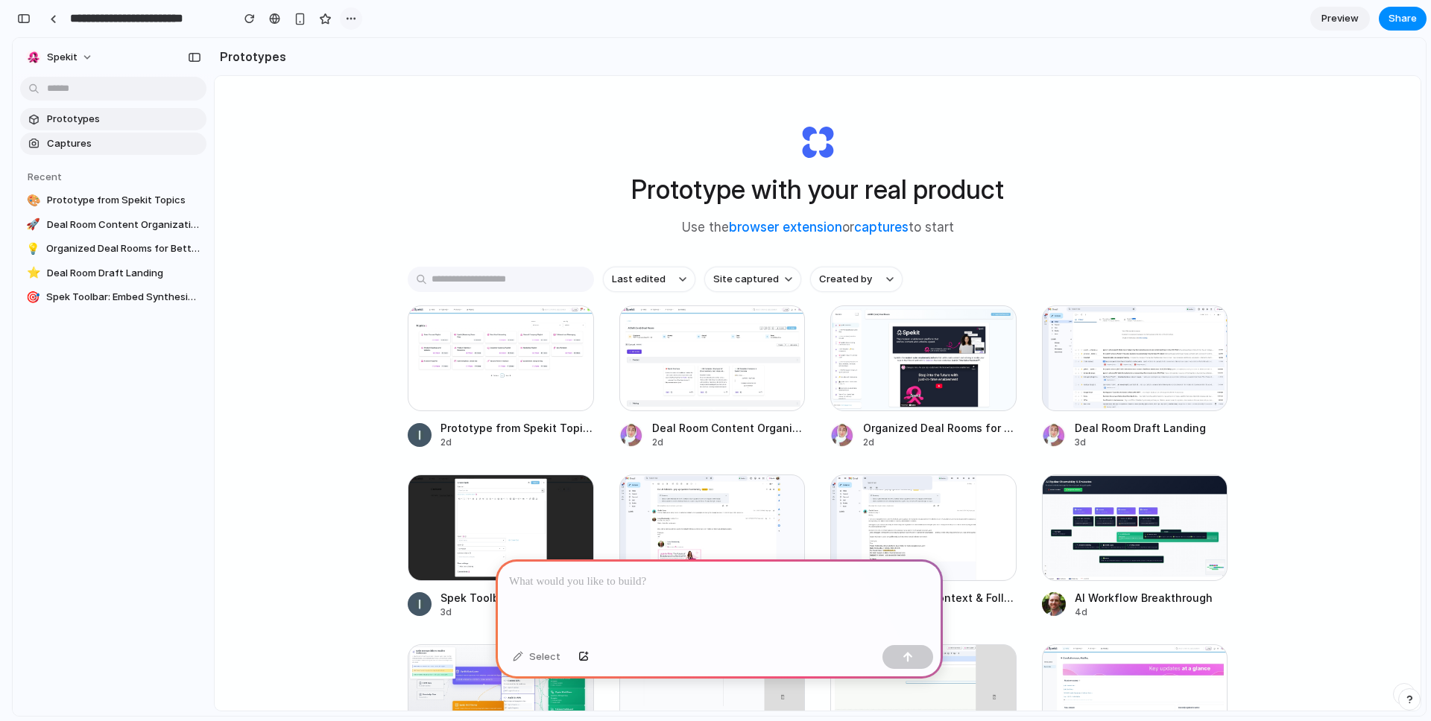
click at [348, 19] on div "button" at bounding box center [351, 19] width 12 height 12
drag, startPoint x: 309, startPoint y: 186, endPoint x: 75, endPoint y: 30, distance: 282.1
click at [309, 186] on div "Duplicate Delete" at bounding box center [715, 360] width 1431 height 721
click at [360, 186] on div "Prototype with your real product Use the browser extension or captures to start…" at bounding box center [818, 433] width 1206 height 714
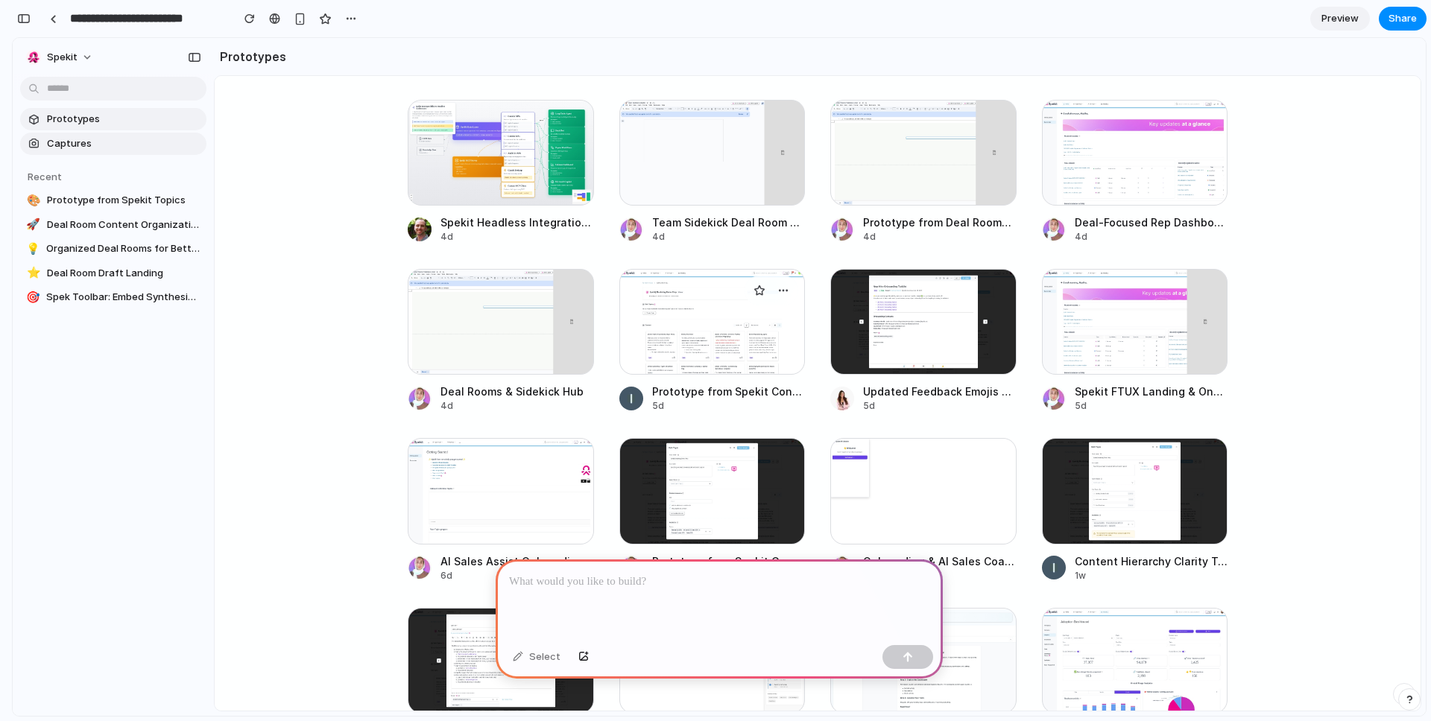
scroll to position [601, 0]
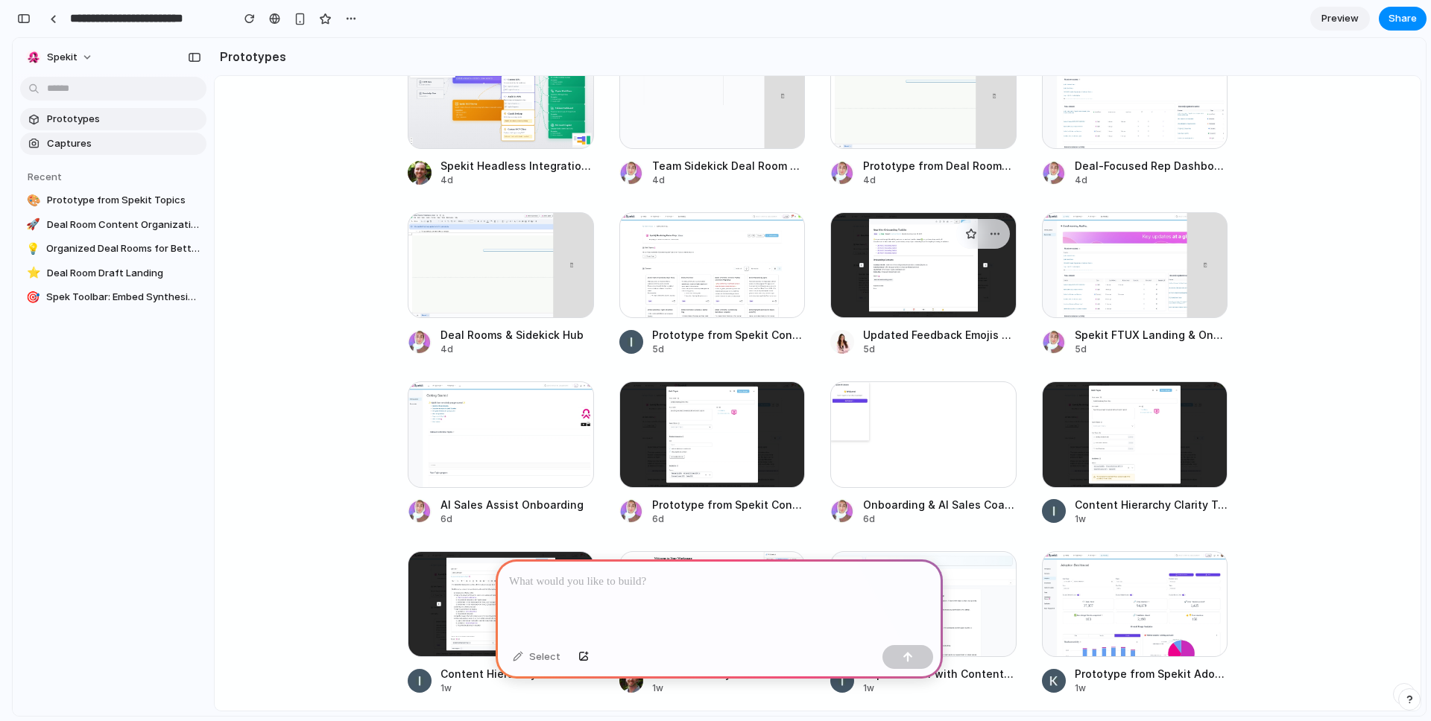
click at [893, 329] on span "Updated Feedback Emojis for Content Review" at bounding box center [940, 335] width 154 height 16
click at [869, 307] on div at bounding box center [923, 265] width 186 height 106
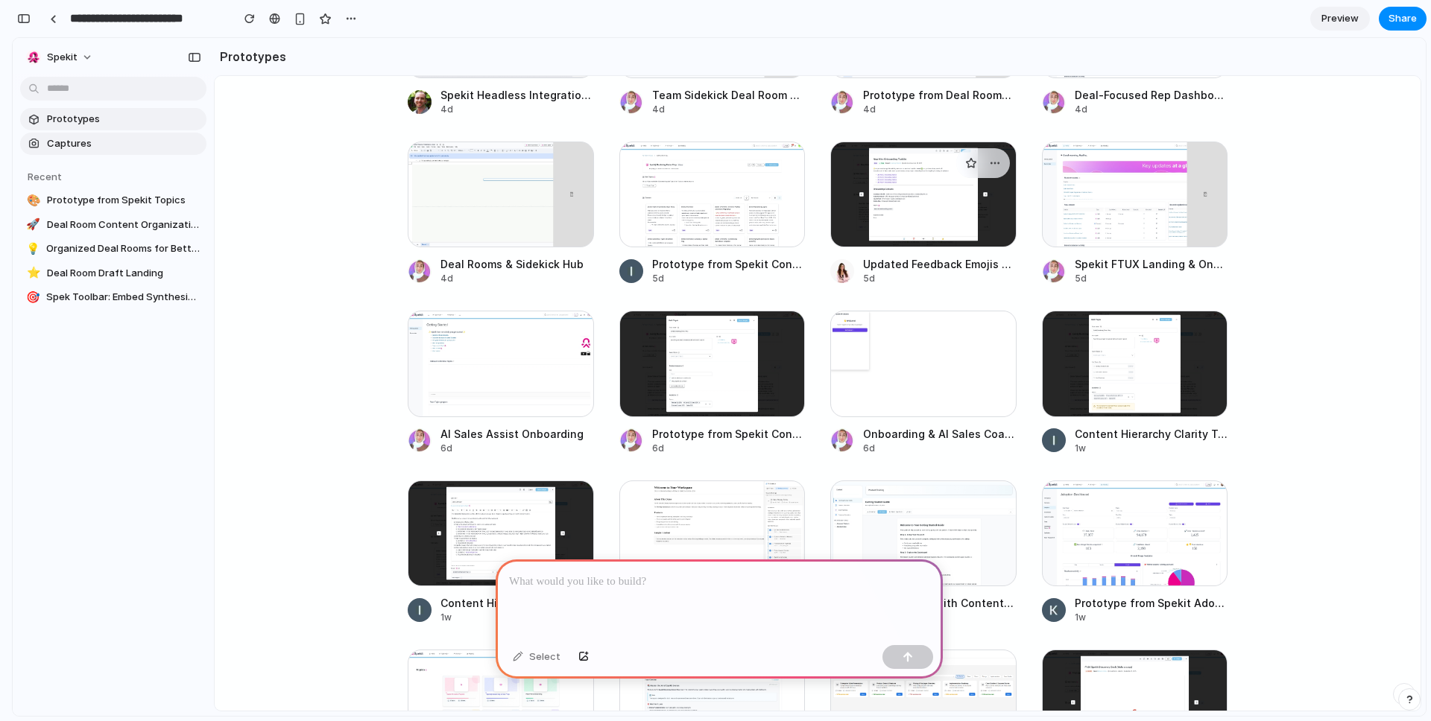
scroll to position [689, 0]
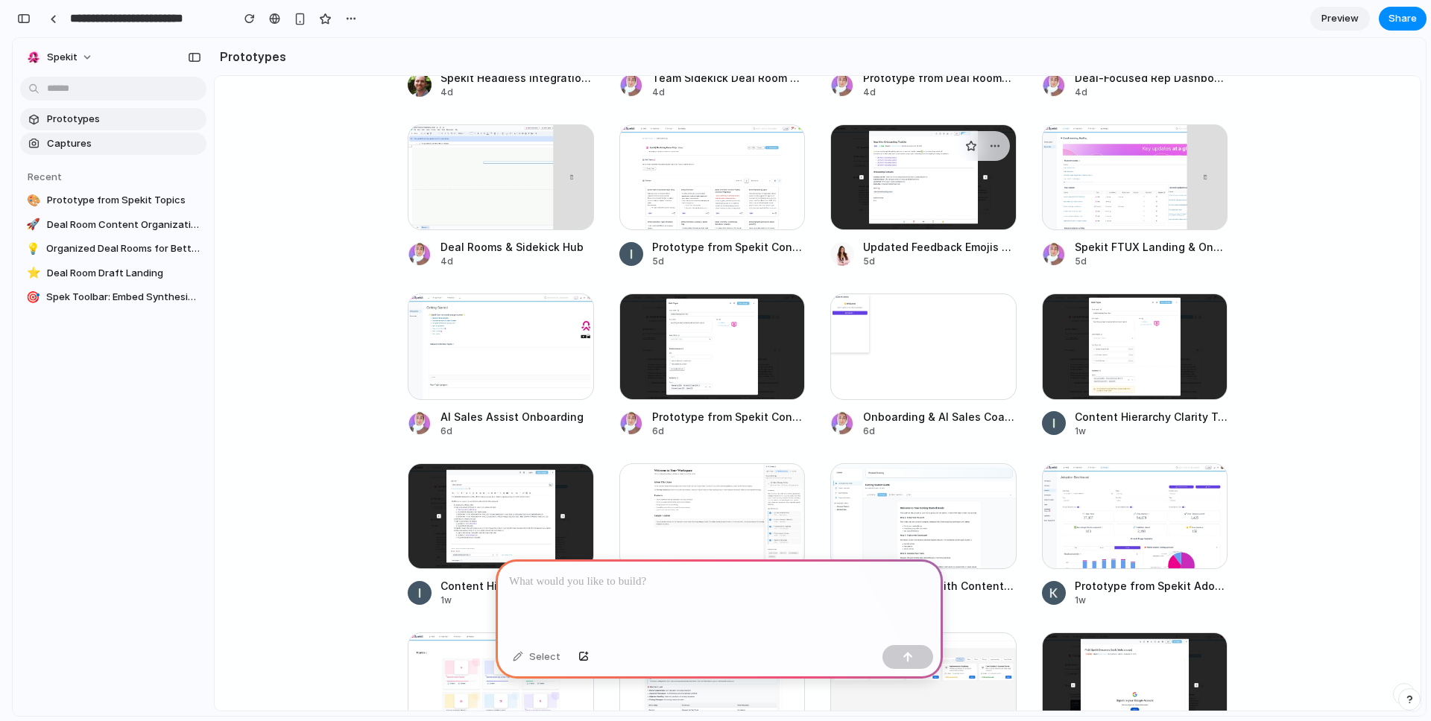
click at [914, 167] on div at bounding box center [923, 177] width 186 height 106
click at [949, 250] on span "Updated Feedback Emojis for Content Review" at bounding box center [940, 247] width 154 height 16
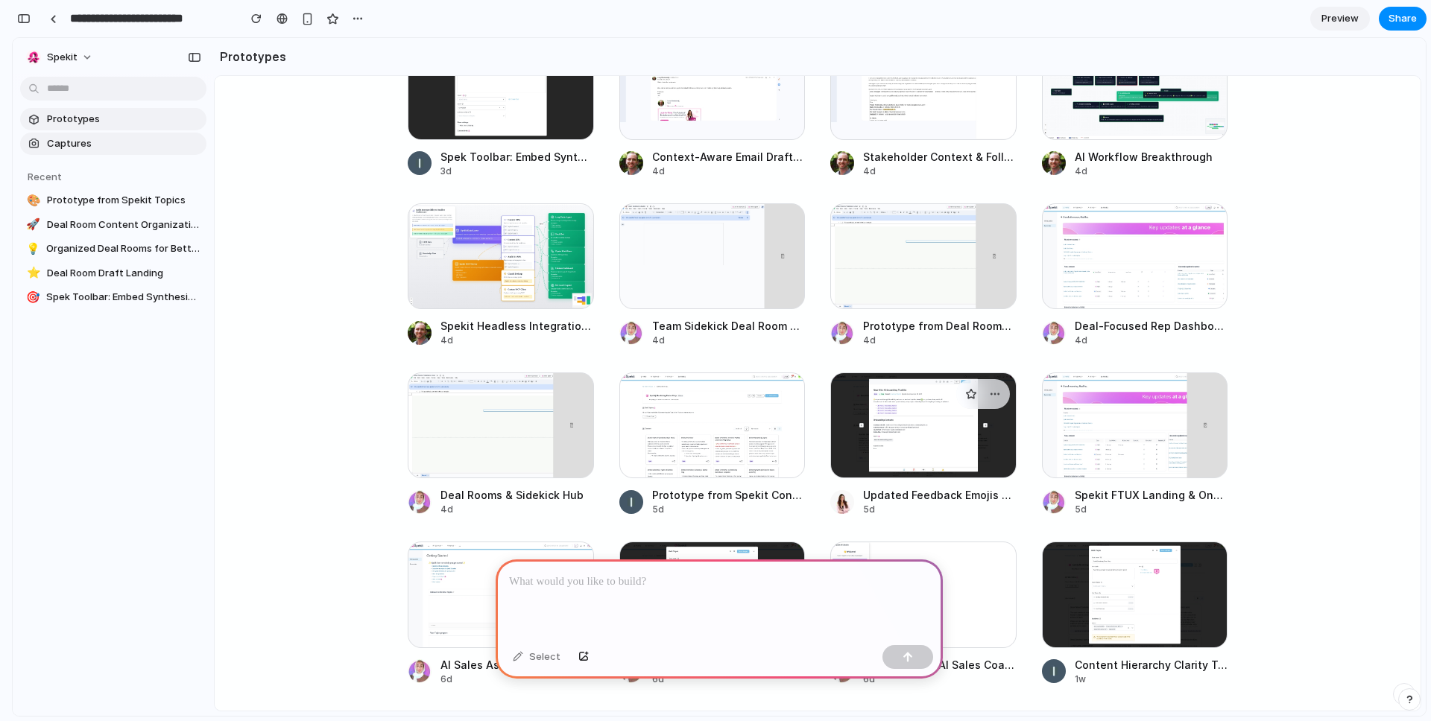
scroll to position [461, 0]
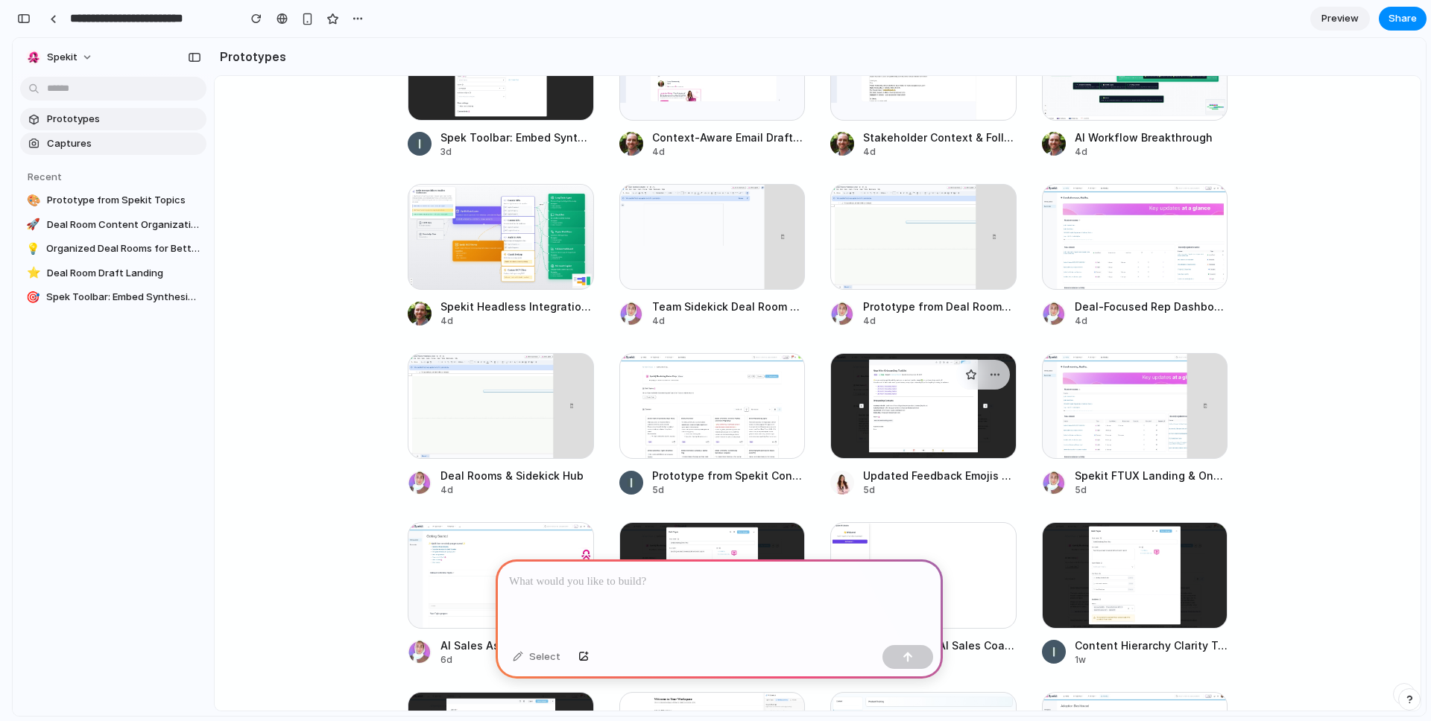
click at [839, 458] on div at bounding box center [923, 406] width 186 height 106
click at [970, 435] on div at bounding box center [923, 406] width 186 height 106
click at [309, 431] on main "Prototype with your real product Use the browser extension or captures to start…" at bounding box center [817, 393] width 1207 height 636
click at [989, 376] on div "button" at bounding box center [995, 375] width 12 height 12
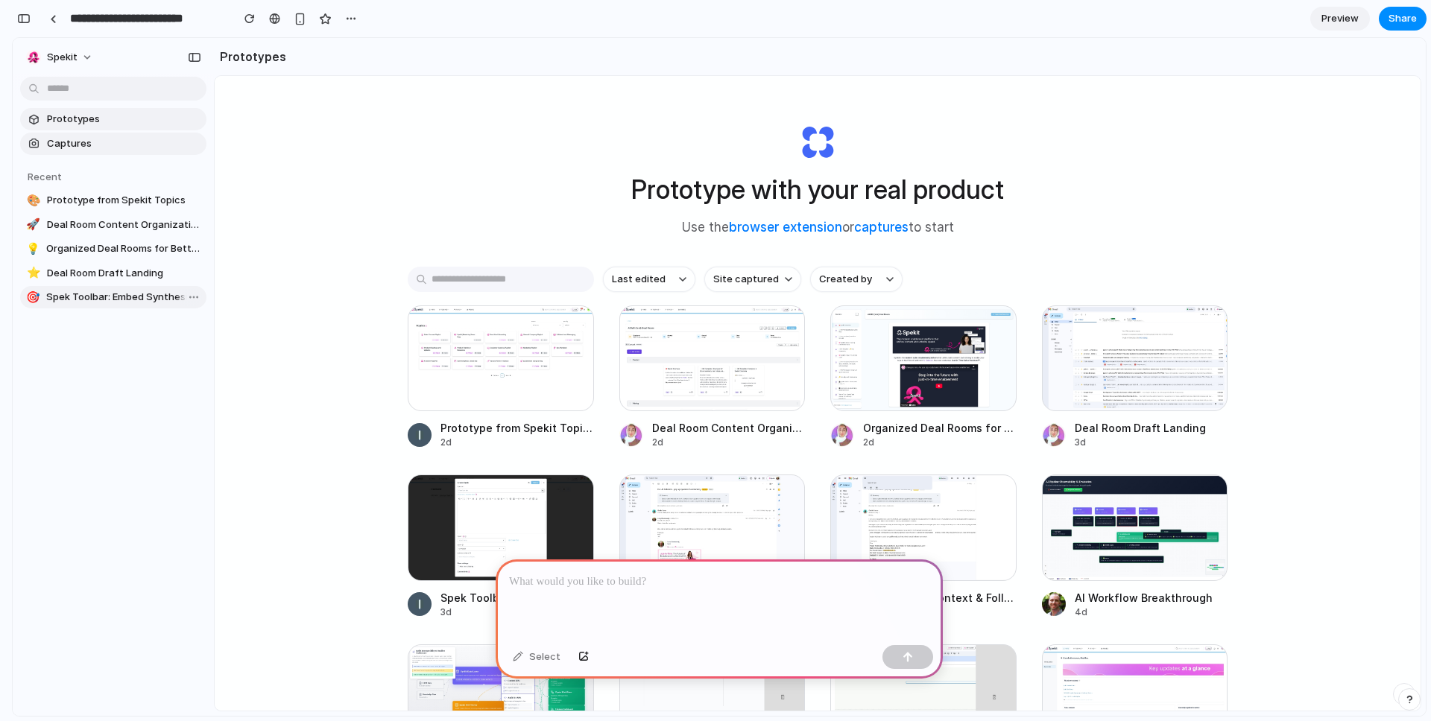
drag, startPoint x: 114, startPoint y: 294, endPoint x: 116, endPoint y: 301, distance: 7.6
click at [116, 301] on section "Recent 🎨 Prototype from Spekit Topics 🚀 Deal Room Content Organization 💡 Organi…" at bounding box center [113, 232] width 201 height 154
click at [117, 115] on span "Prototypes" at bounding box center [124, 119] width 154 height 15
click at [71, 85] on input "text" at bounding box center [113, 89] width 186 height 24
click at [887, 522] on div at bounding box center [923, 528] width 186 height 106
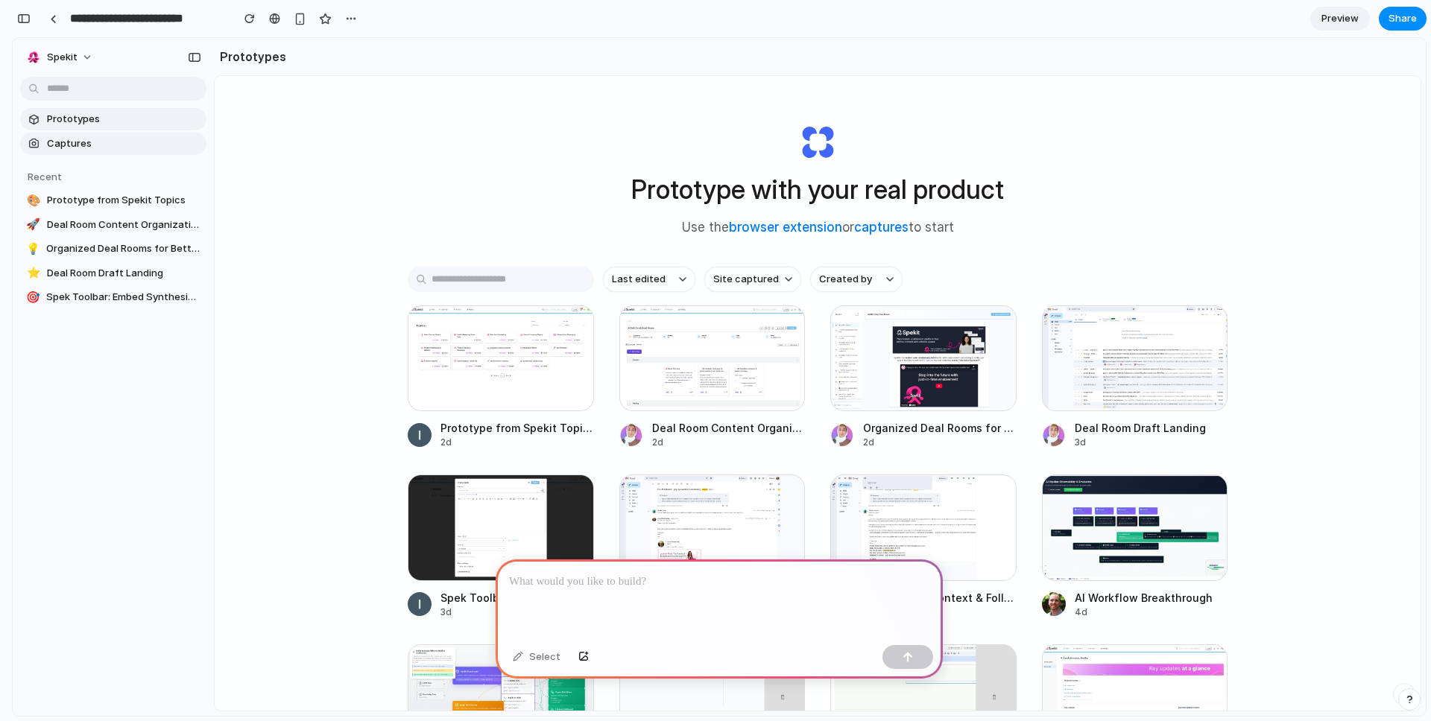
click at [382, 624] on div "Prototype with your real product Use the browser extension or captures to start…" at bounding box center [818, 433] width 1206 height 714
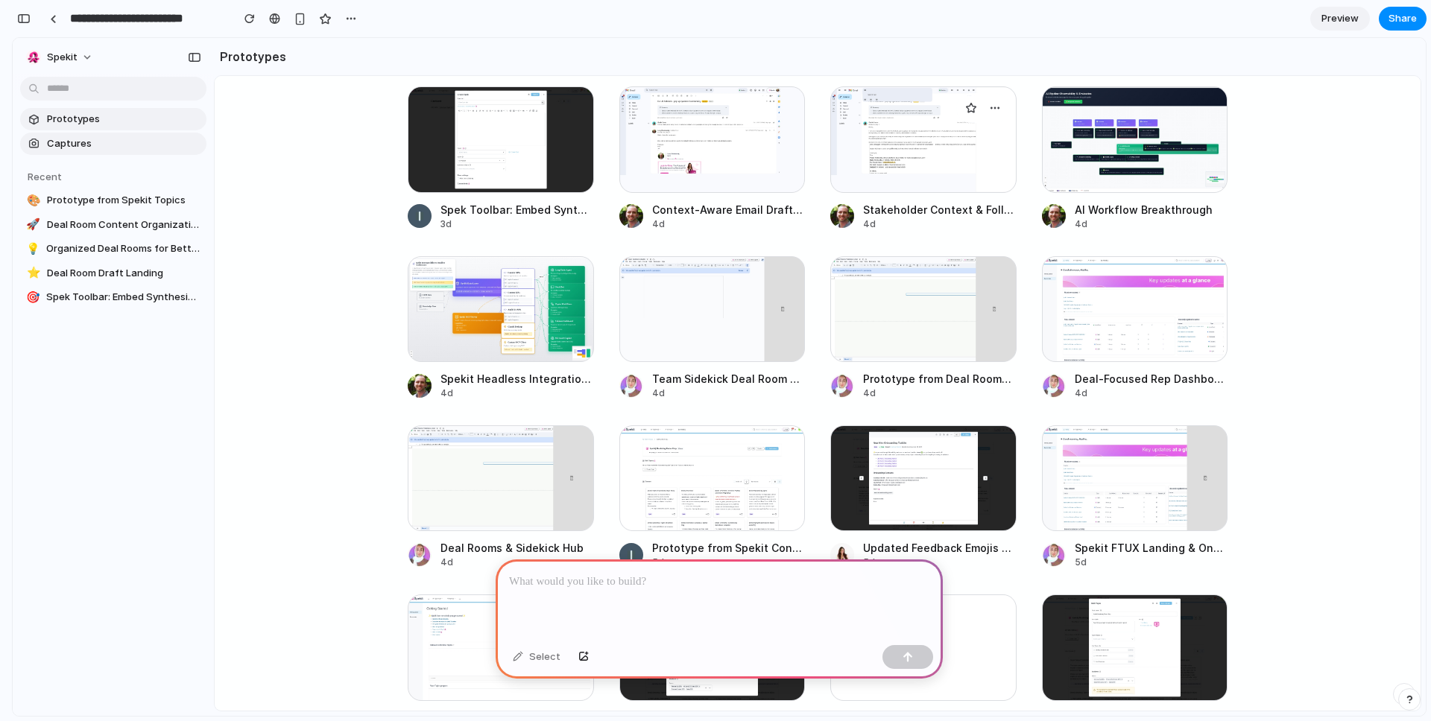
scroll to position [385, 0]
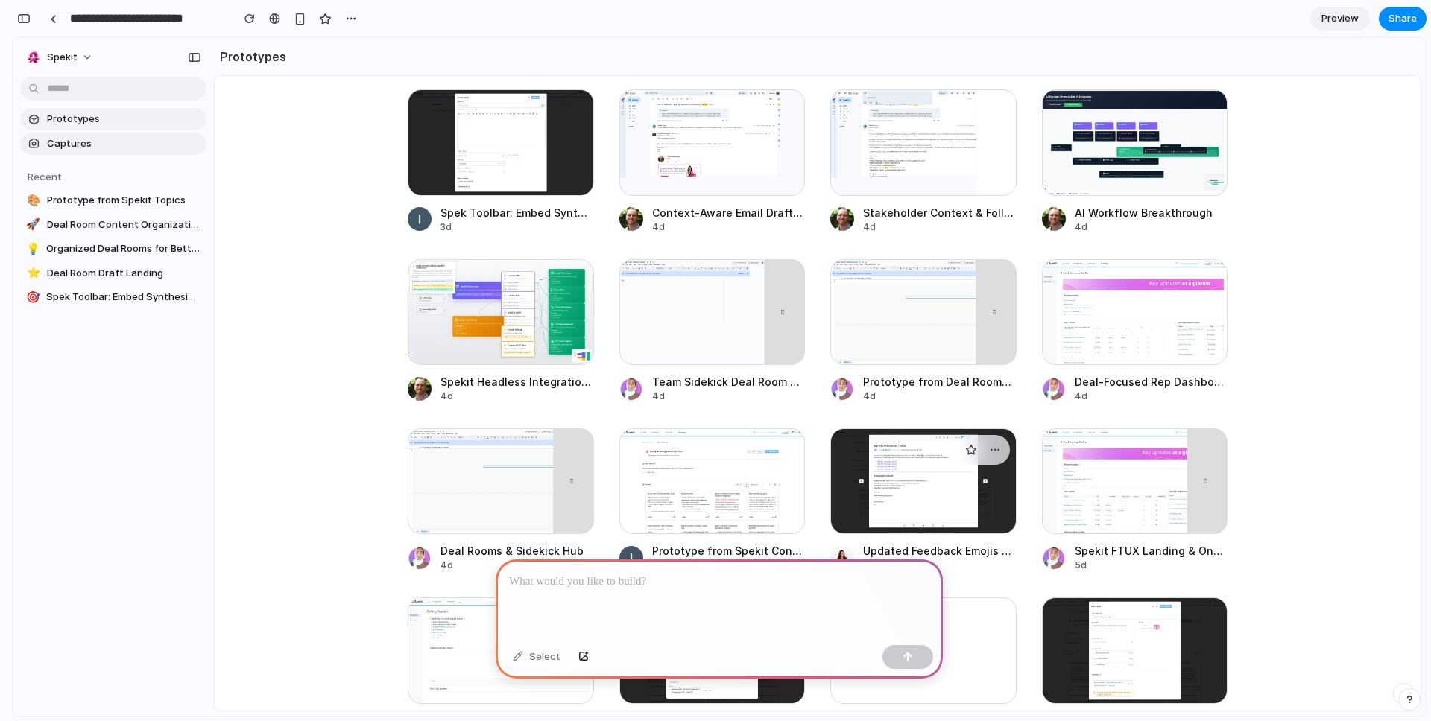
click at [920, 487] on div at bounding box center [923, 482] width 186 height 106
click at [897, 662] on div at bounding box center [907, 657] width 51 height 24
click at [415, 654] on div at bounding box center [501, 651] width 186 height 106
click at [872, 472] on div at bounding box center [923, 482] width 186 height 106
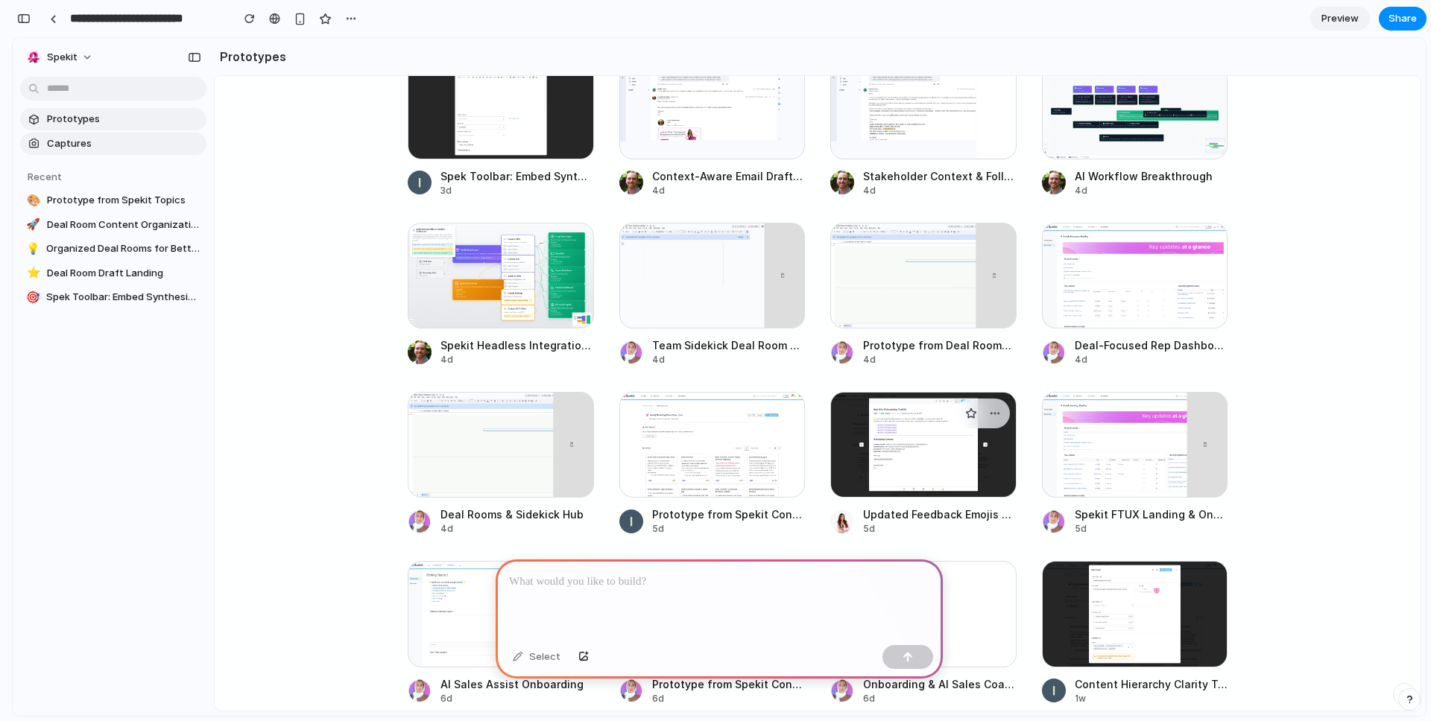
scroll to position [435, 0]
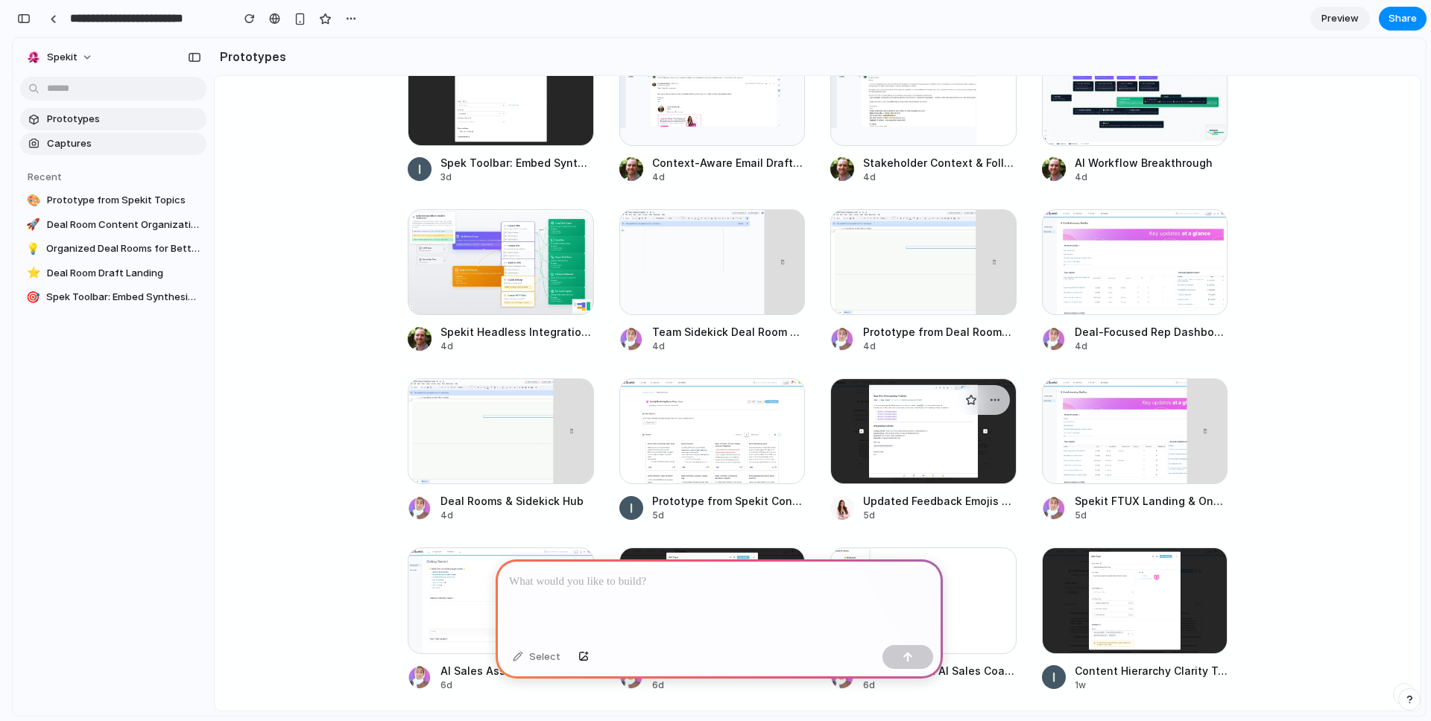
click at [980, 465] on div at bounding box center [923, 432] width 186 height 106
click at [993, 509] on div "5d" at bounding box center [940, 515] width 154 height 13
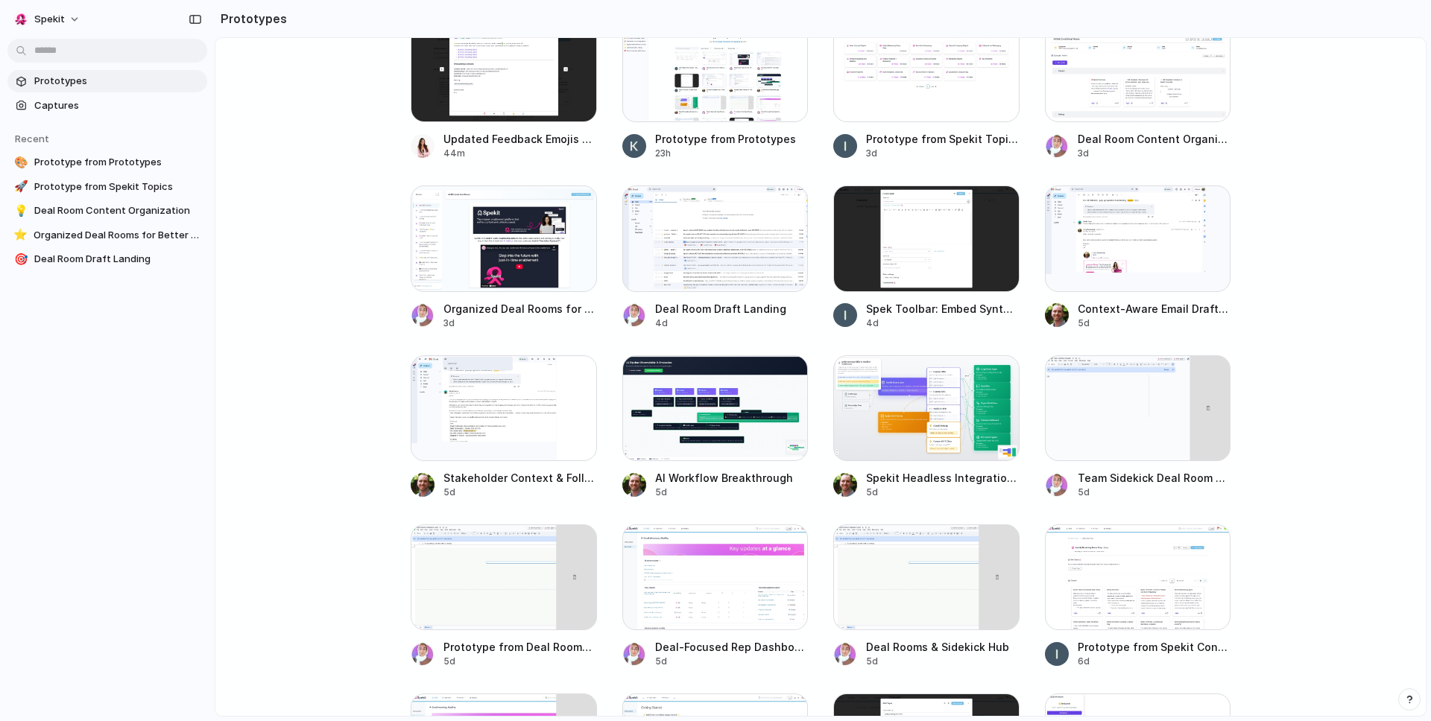
scroll to position [253, 0]
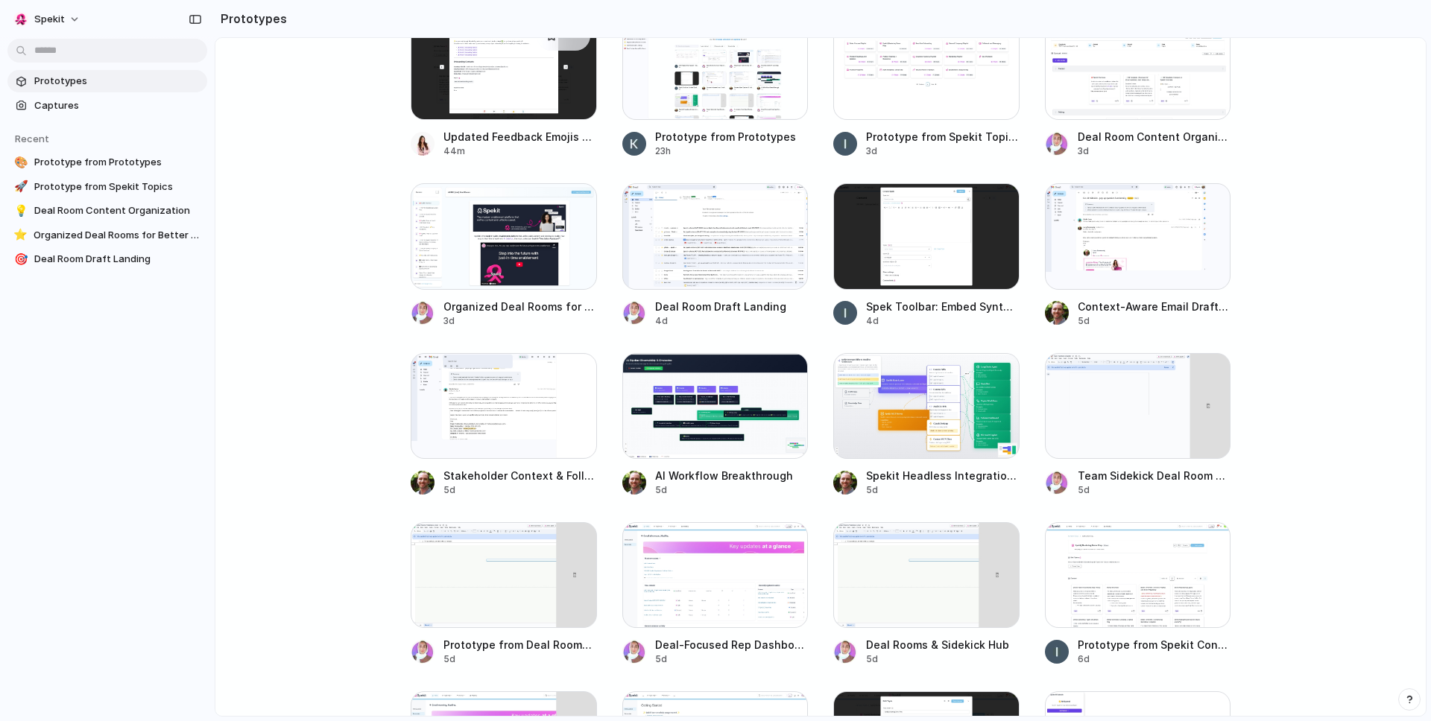
click at [449, 91] on div at bounding box center [504, 67] width 186 height 106
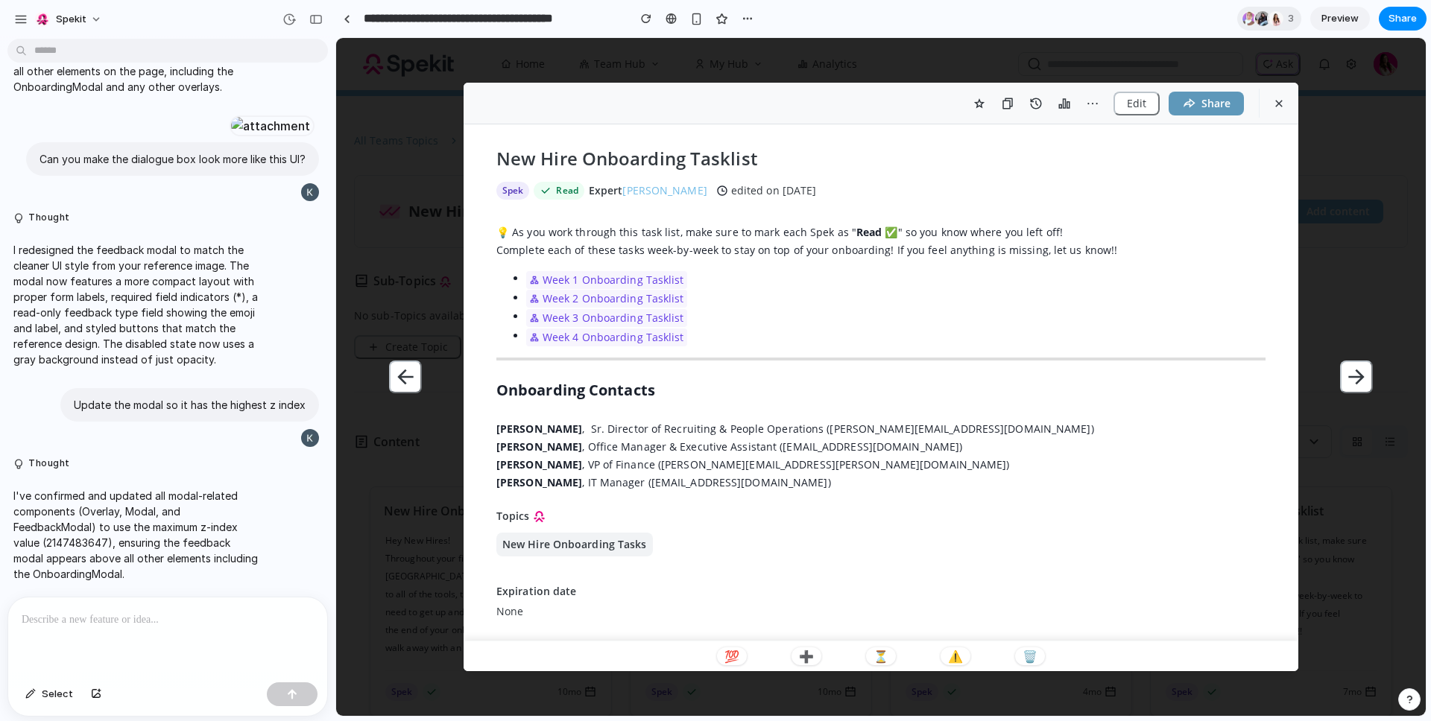
scroll to position [6, 0]
click at [1400, 20] on span "Share" at bounding box center [1402, 18] width 28 height 15
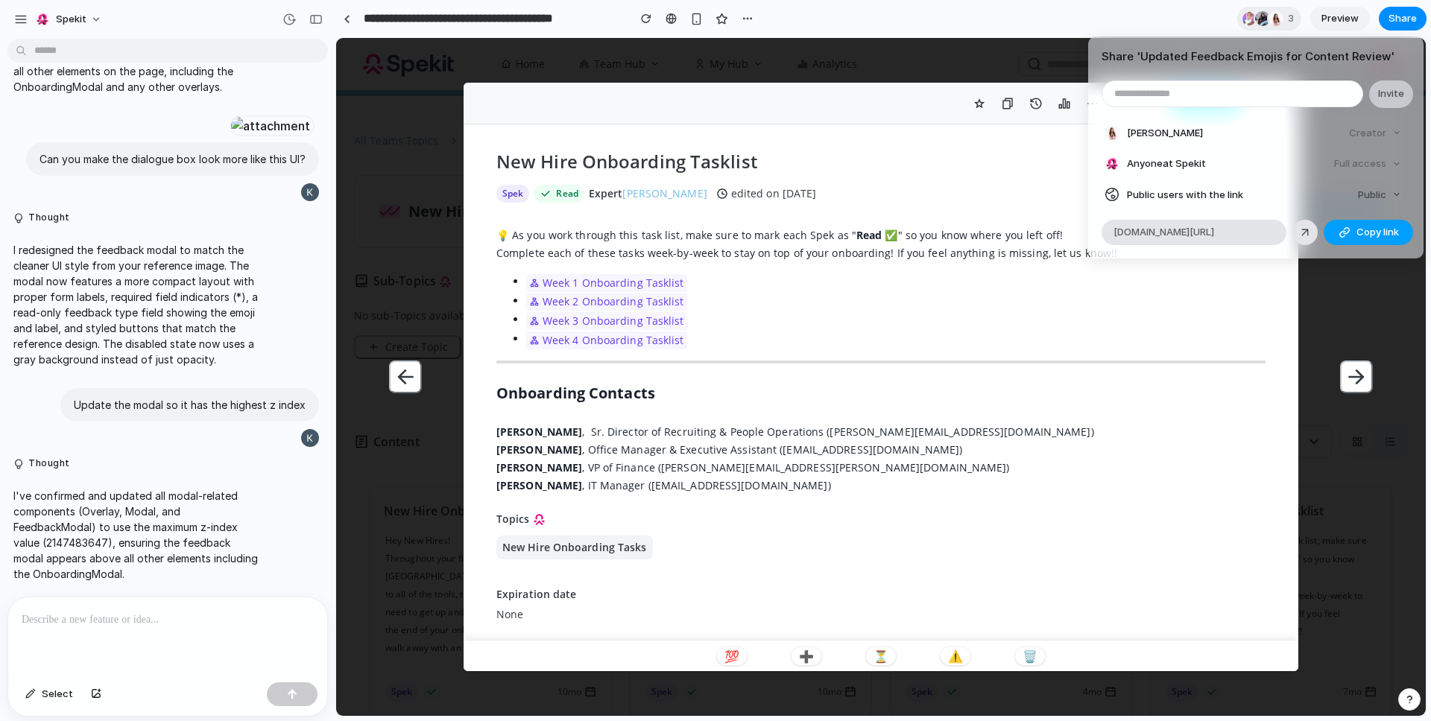
click at [1354, 234] on button "Copy link" at bounding box center [1368, 232] width 89 height 25
click at [1369, 241] on button "Copy link" at bounding box center [1368, 232] width 89 height 25
click at [990, 569] on div "Share ' Updated Feedback Emojis for Content Review ' Invite [PERSON_NAME] Creat…" at bounding box center [715, 360] width 1431 height 721
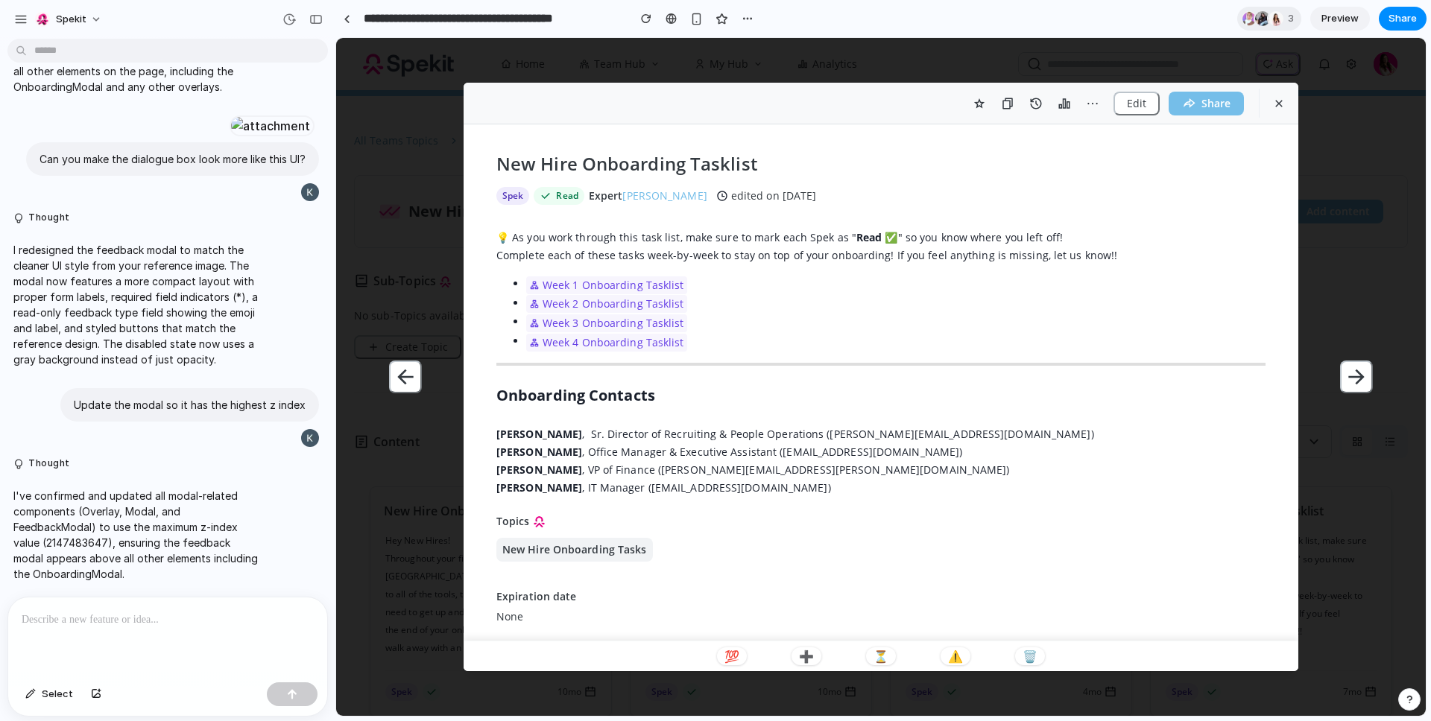
scroll to position [3, 0]
drag, startPoint x: 691, startPoint y: 15, endPoint x: 700, endPoint y: 22, distance: 11.2
click at [691, 15] on div "button" at bounding box center [696, 19] width 13 height 13
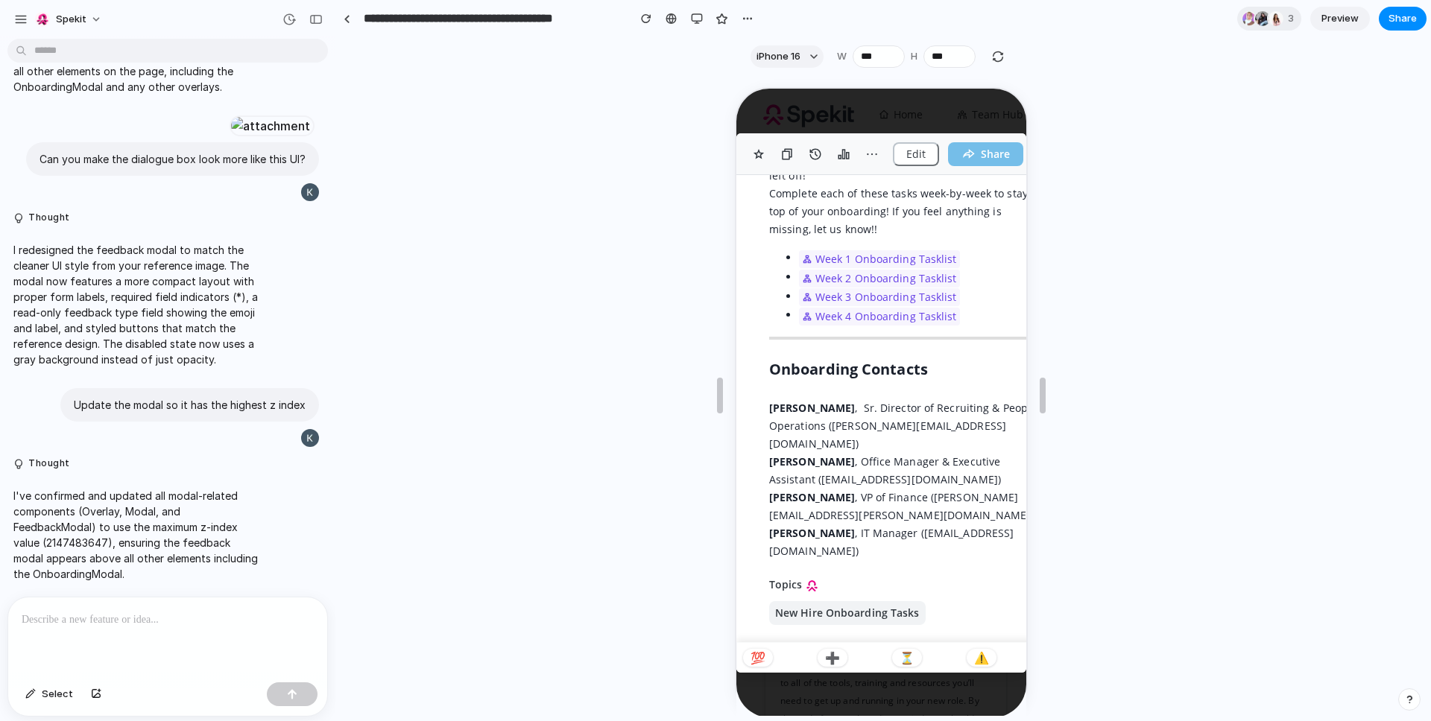
scroll to position [224, 0]
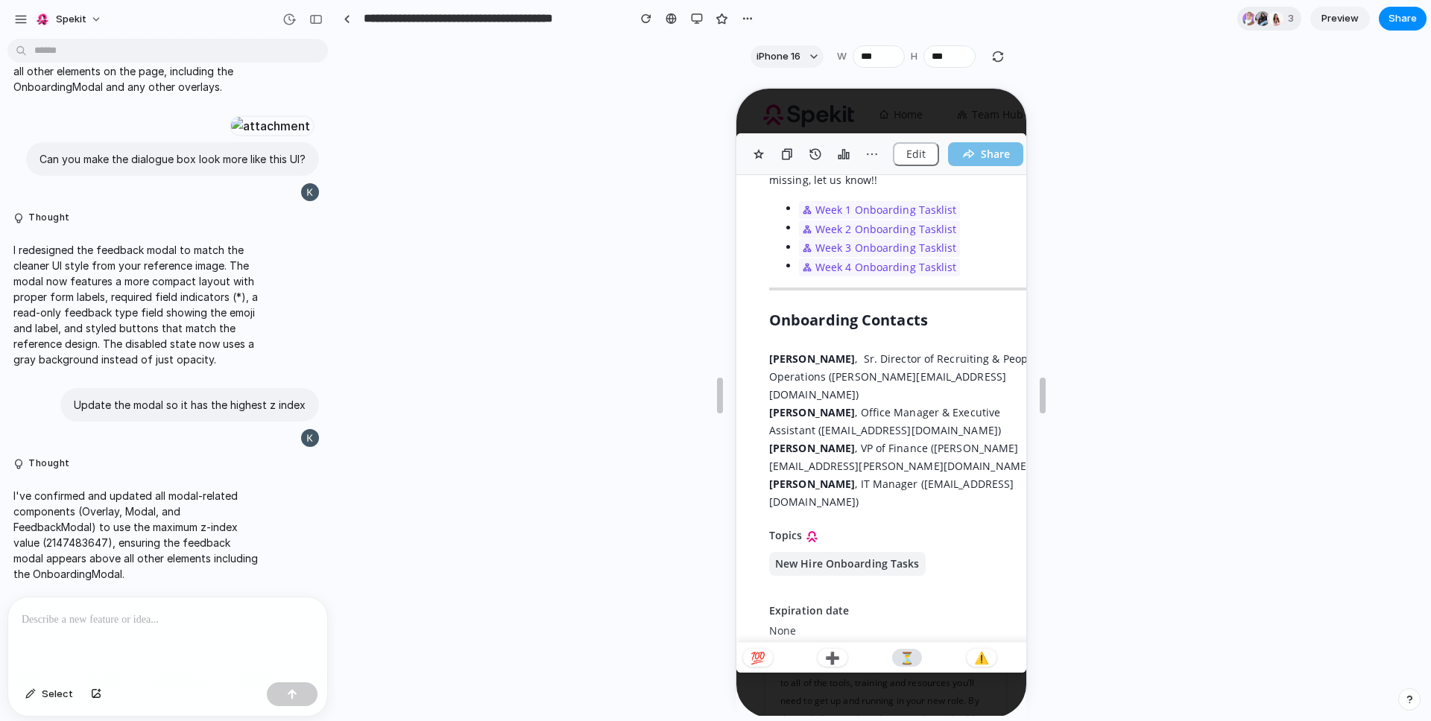
click at [909, 657] on p "⏳" at bounding box center [904, 657] width 15 height 12
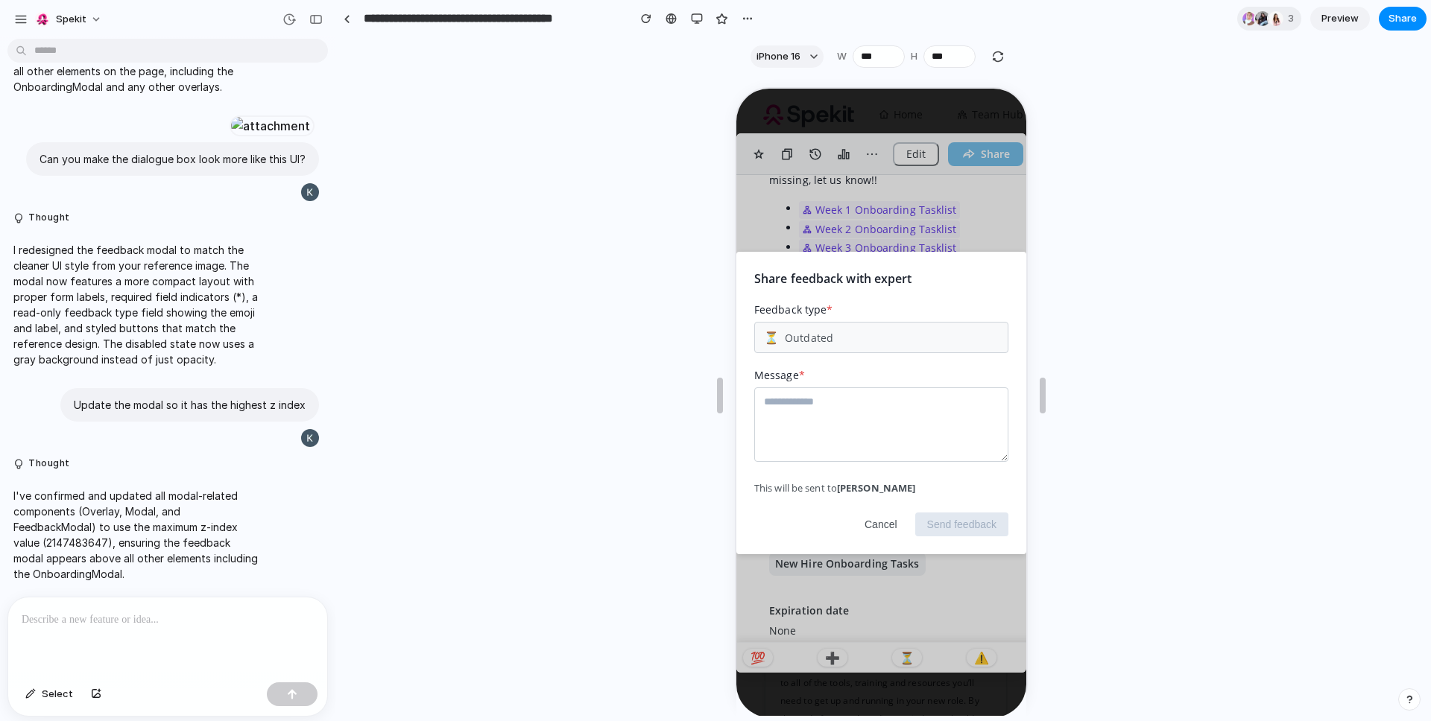
click at [875, 420] on textarea at bounding box center [879, 423] width 254 height 75
click at [877, 526] on button "Cancel" at bounding box center [878, 523] width 57 height 24
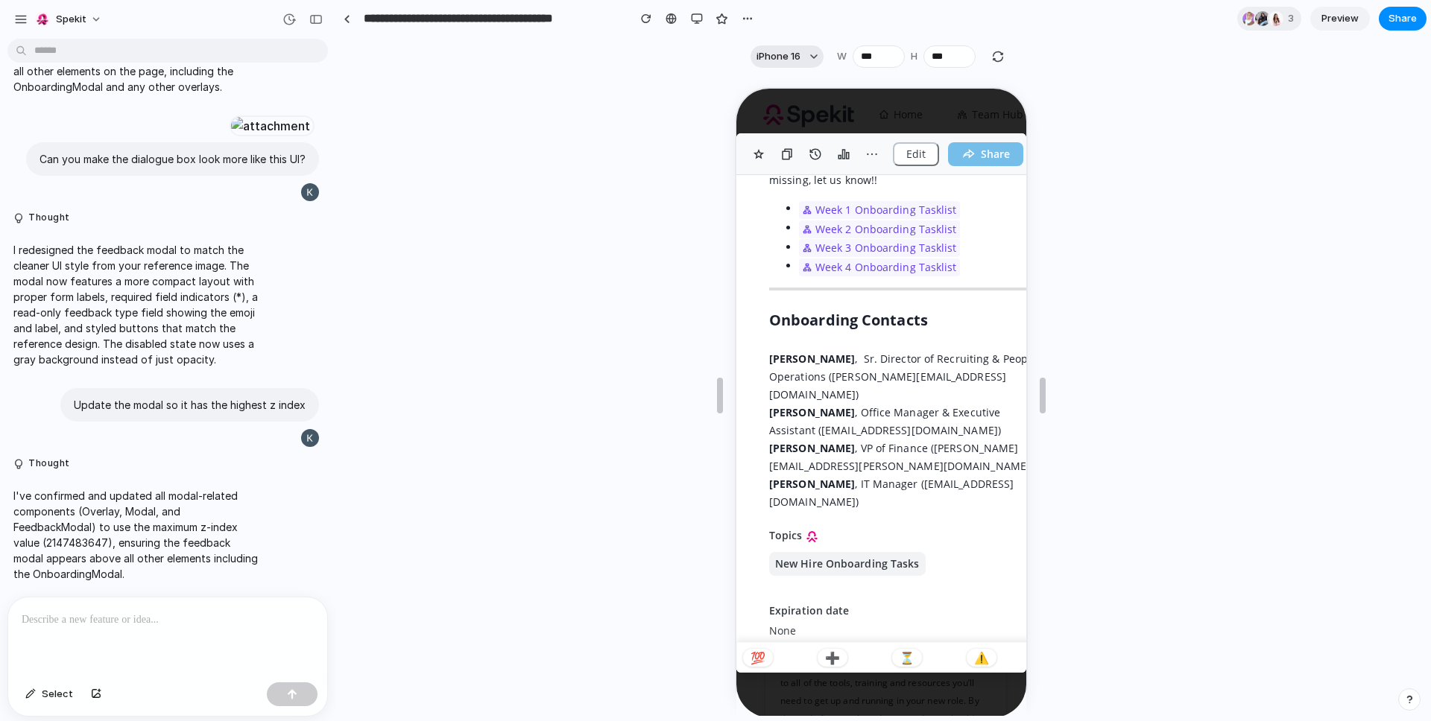
click at [796, 57] on span "iPhone 16" at bounding box center [778, 56] width 44 height 15
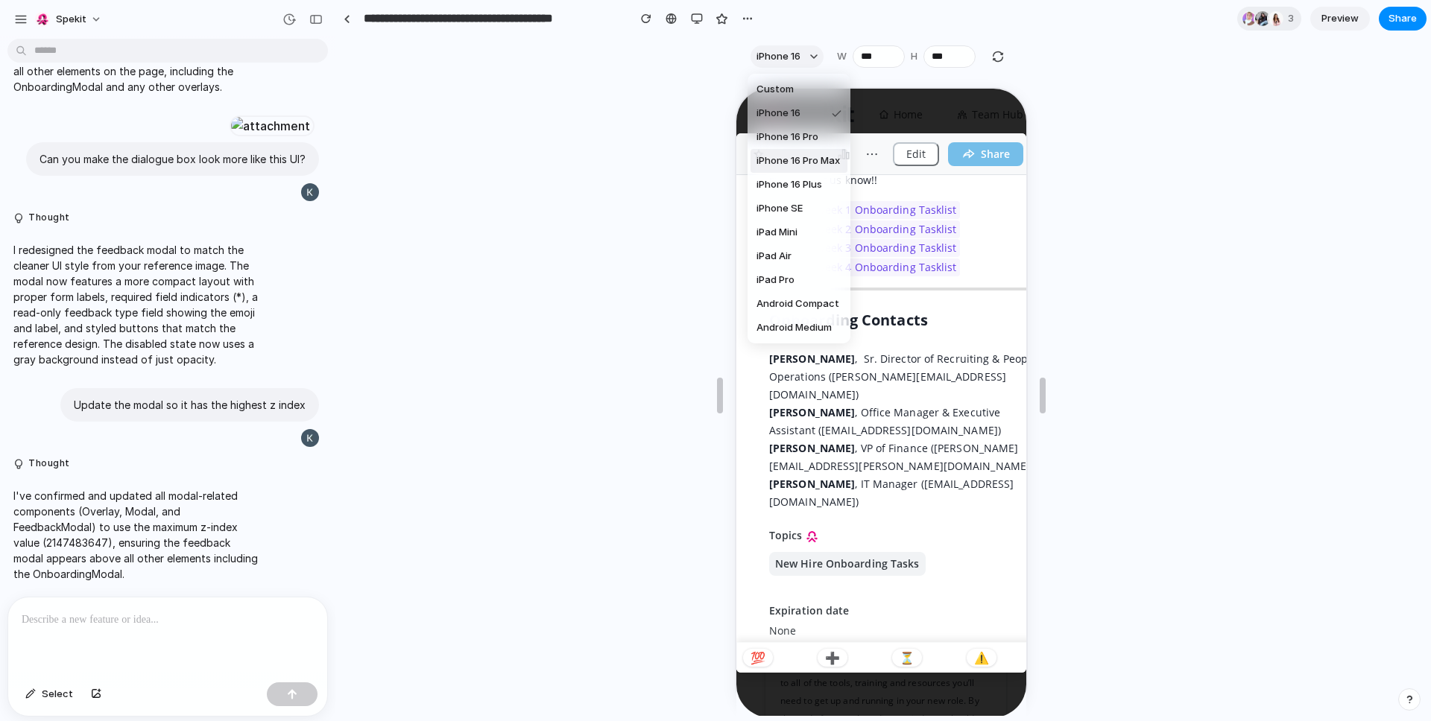
click at [801, 156] on span "iPhone 16 Pro Max" at bounding box center [797, 161] width 83 height 15
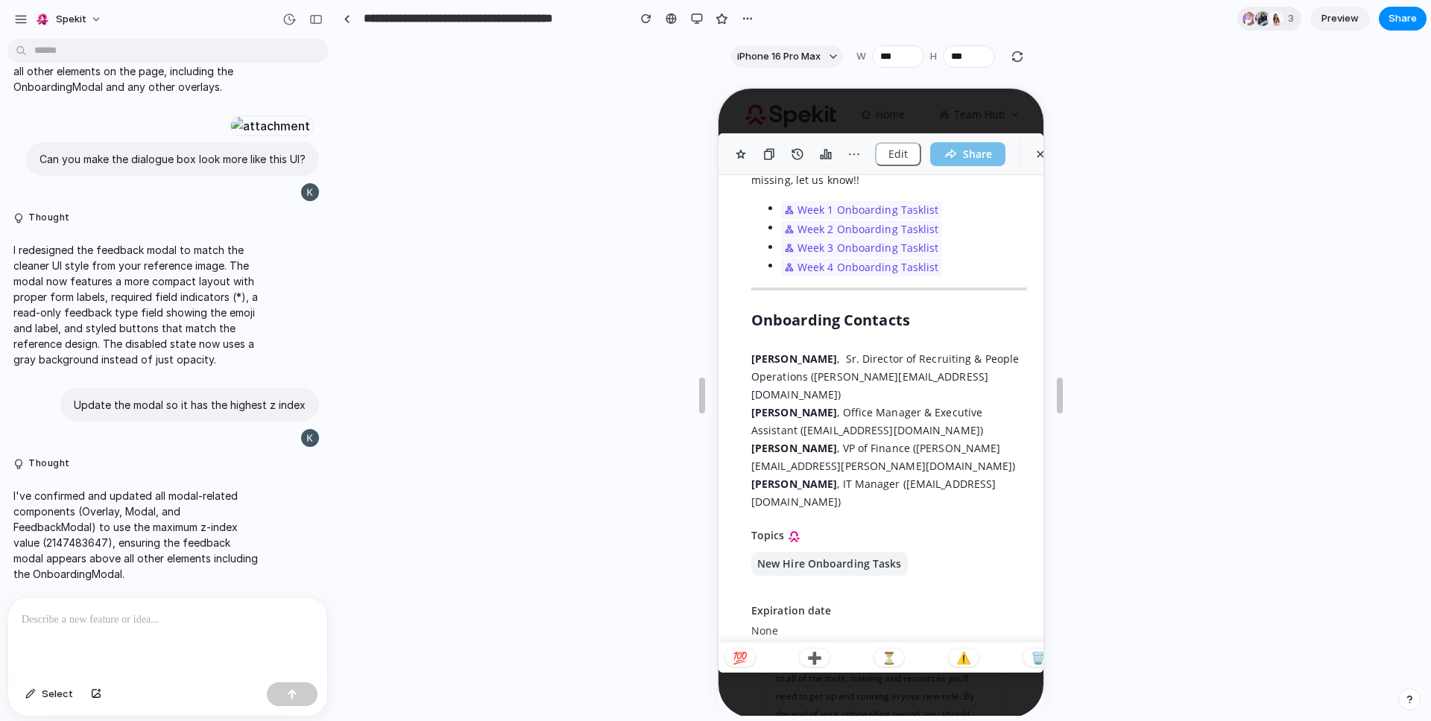
type input "***"
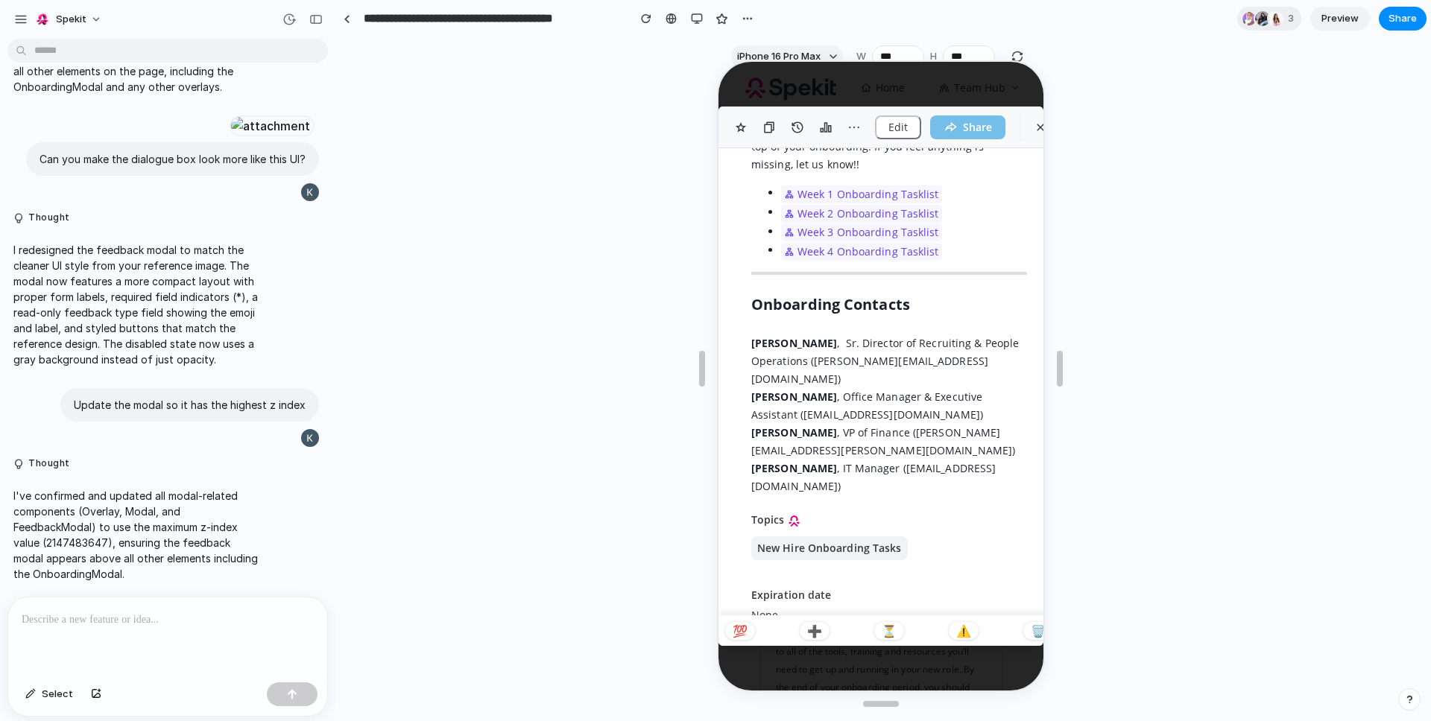
scroll to position [212, 0]
click at [1207, 133] on div at bounding box center [881, 368] width 1090 height 641
click at [1172, 213] on div at bounding box center [881, 368] width 1090 height 641
click at [1400, 16] on span "Share" at bounding box center [1402, 18] width 28 height 15
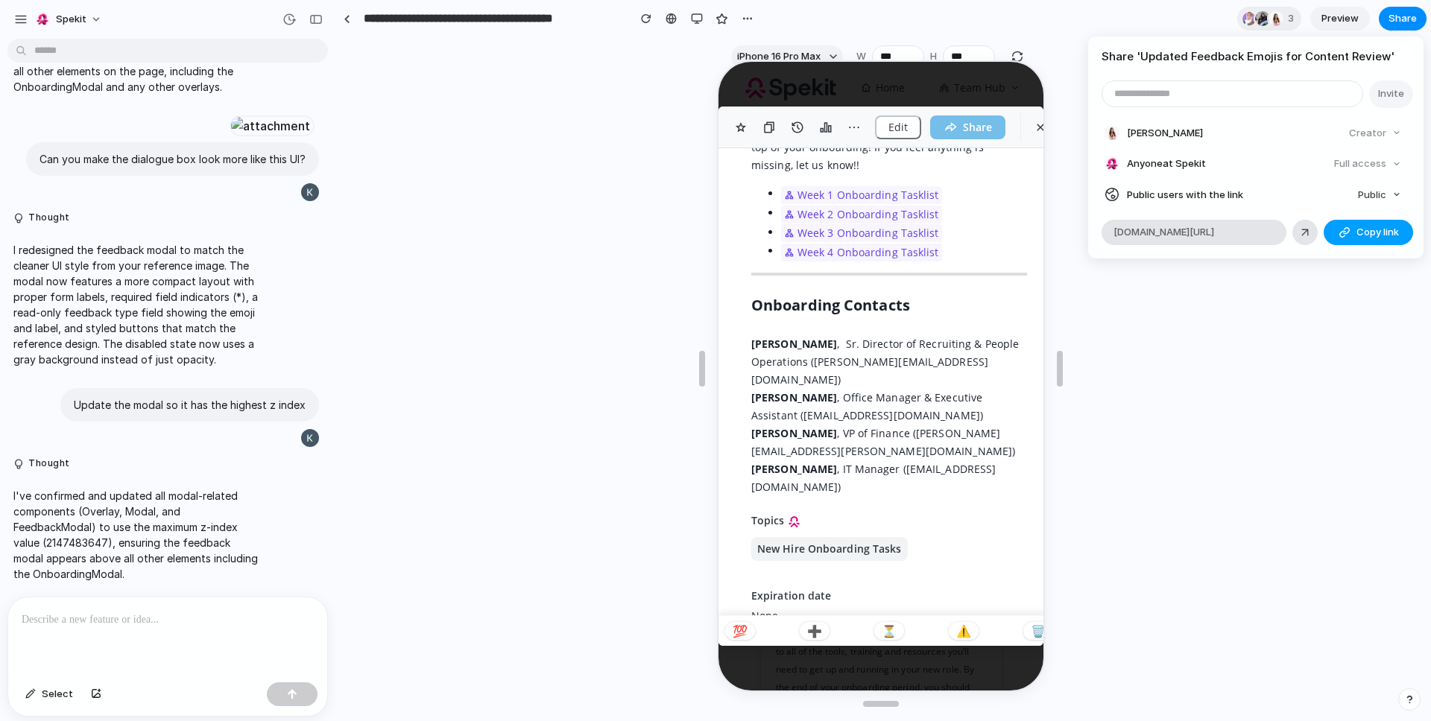
click at [1352, 234] on button "Copy link" at bounding box center [1368, 232] width 89 height 25
click at [967, 629] on div "Share ' Updated Feedback Emojis for Content Review ' Invite [PERSON_NAME] Creat…" at bounding box center [715, 360] width 1431 height 721
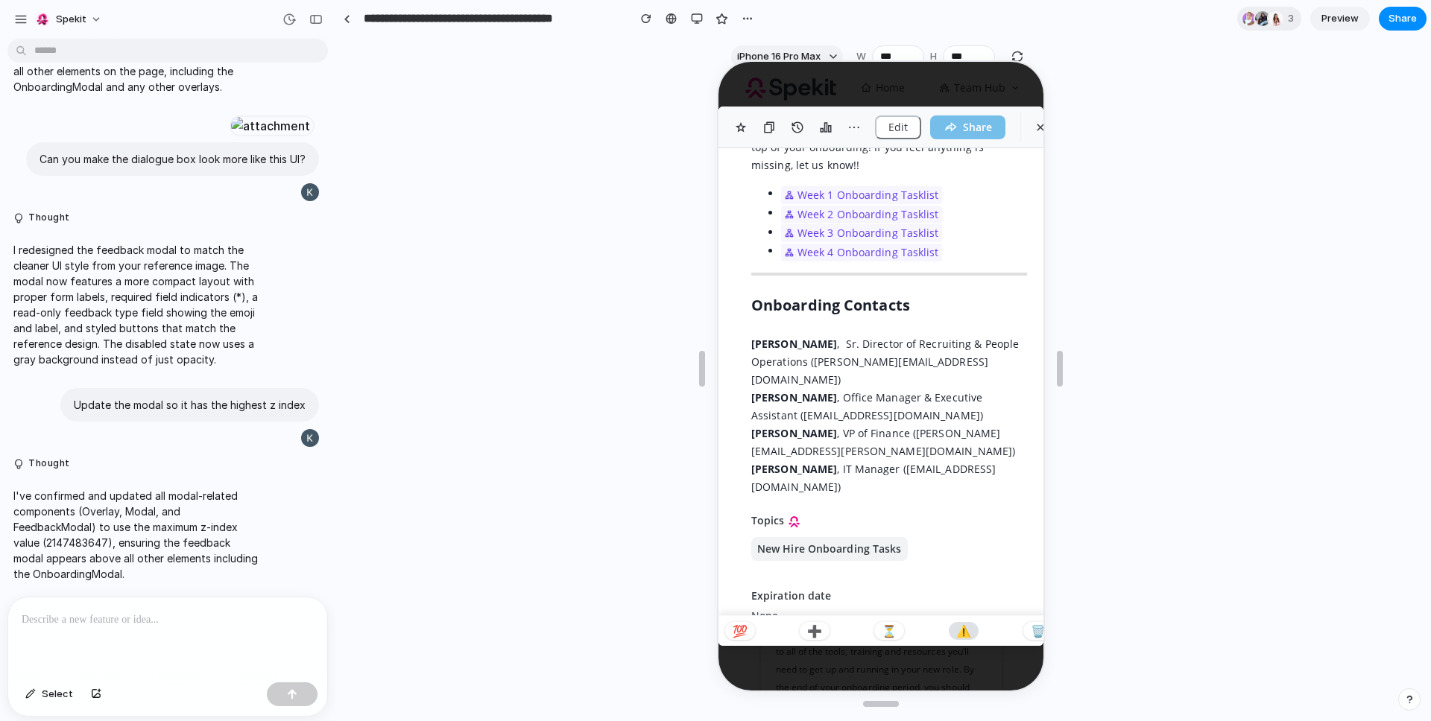
click at [960, 629] on p "⚠️" at bounding box center [962, 630] width 15 height 12
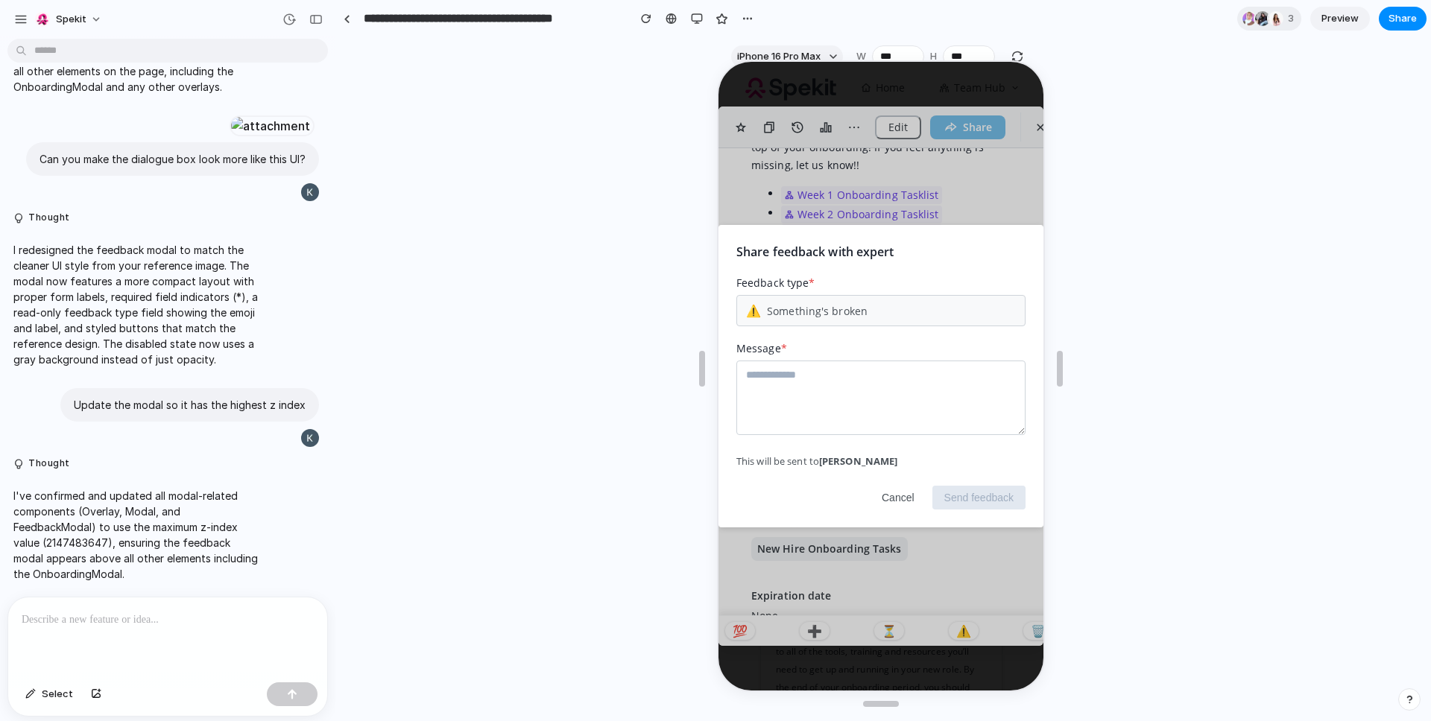
click at [846, 392] on textarea at bounding box center [879, 396] width 289 height 75
click at [896, 397] on textarea at bounding box center [879, 396] width 289 height 75
type textarea "****"
click at [991, 496] on button "Send feedback" at bounding box center [977, 496] width 93 height 24
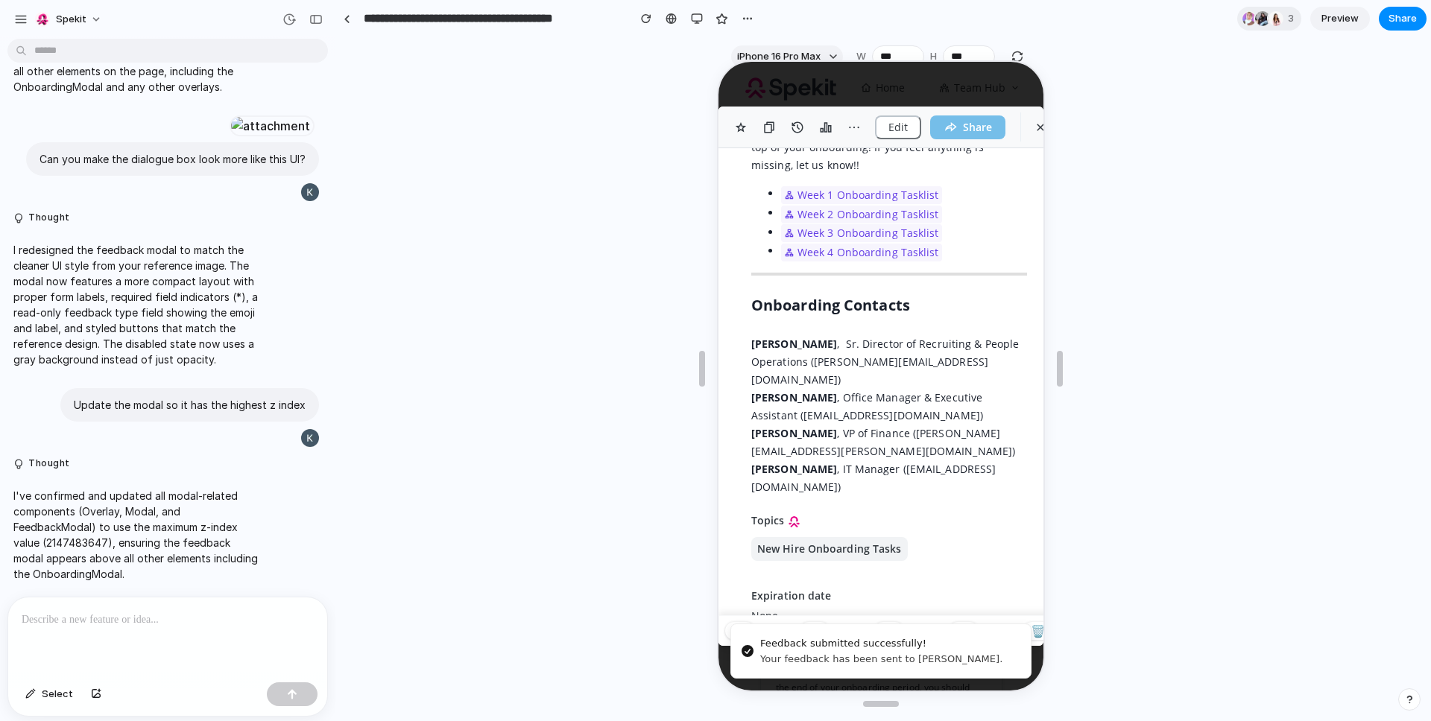
click at [613, 350] on div at bounding box center [881, 368] width 1090 height 641
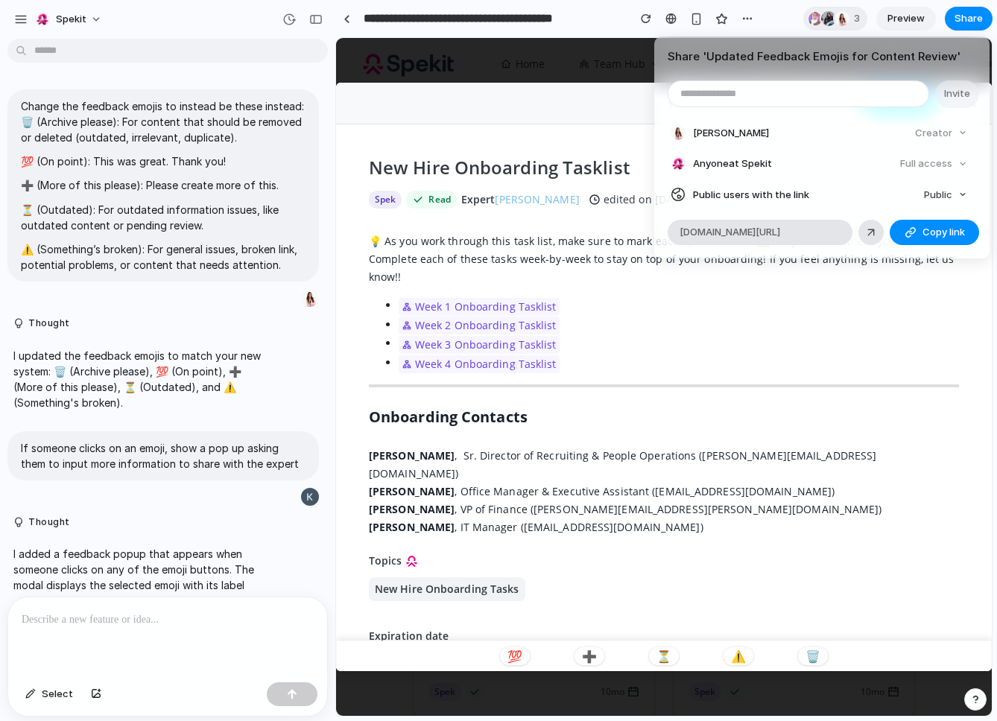
scroll to position [2143, 0]
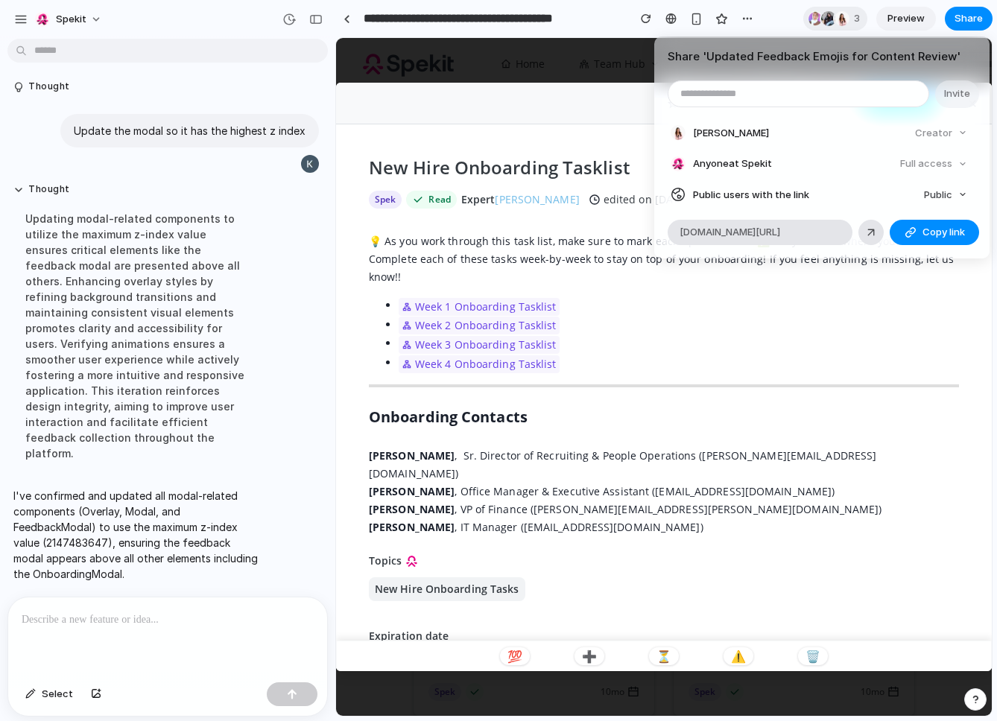
click at [867, 317] on div "Share ' Updated Feedback Emojis for Content Review ' Invite [PERSON_NAME] Creat…" at bounding box center [498, 360] width 997 height 721
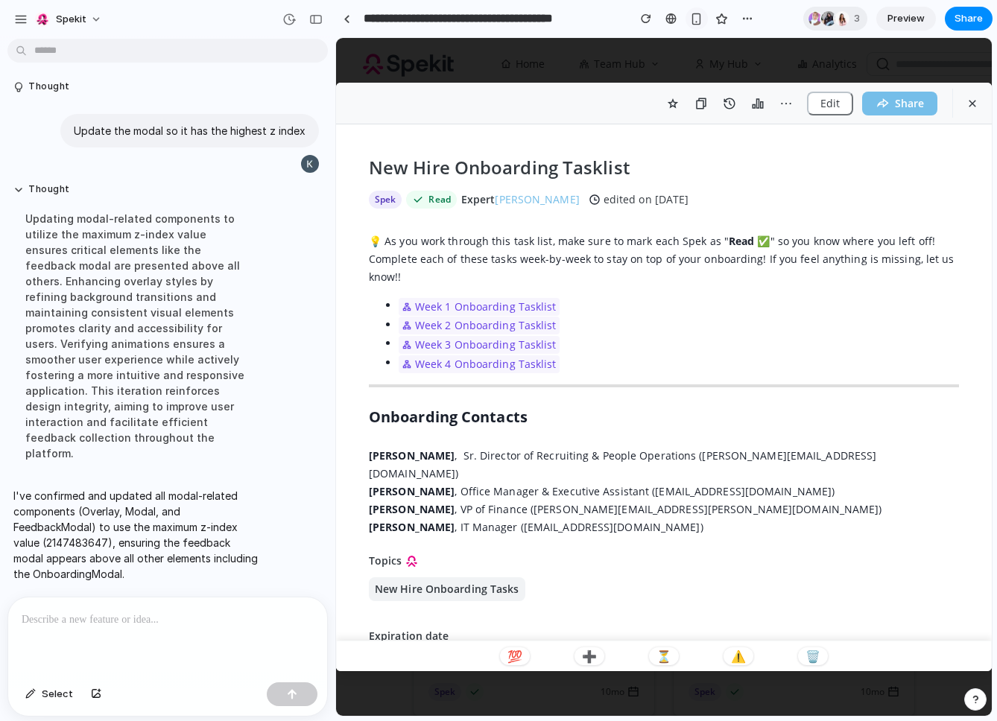
click at [699, 19] on div "button" at bounding box center [696, 19] width 13 height 13
